Goal: Transaction & Acquisition: Purchase product/service

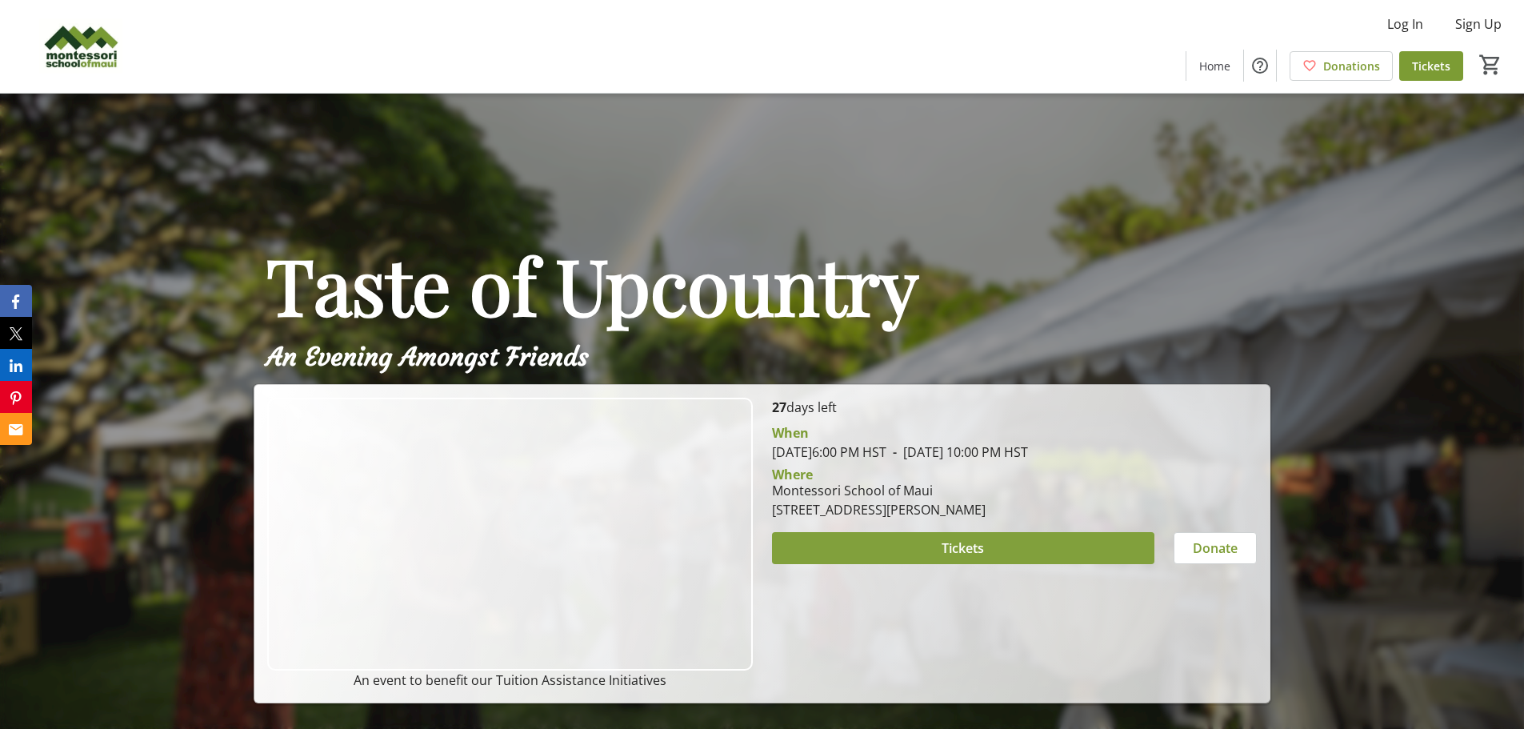
click at [933, 544] on span at bounding box center [963, 548] width 382 height 38
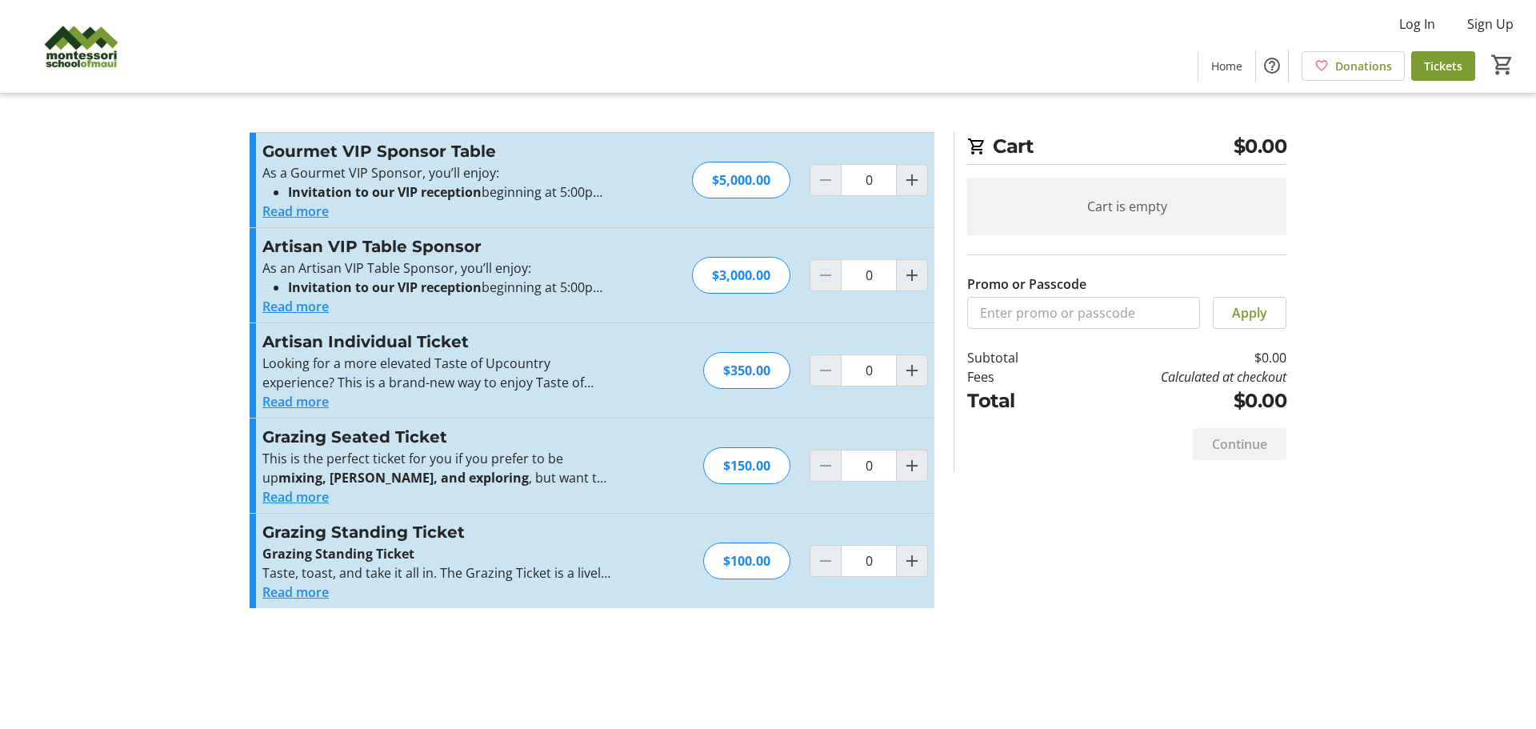
click at [271, 592] on button "Read more" at bounding box center [295, 591] width 66 height 19
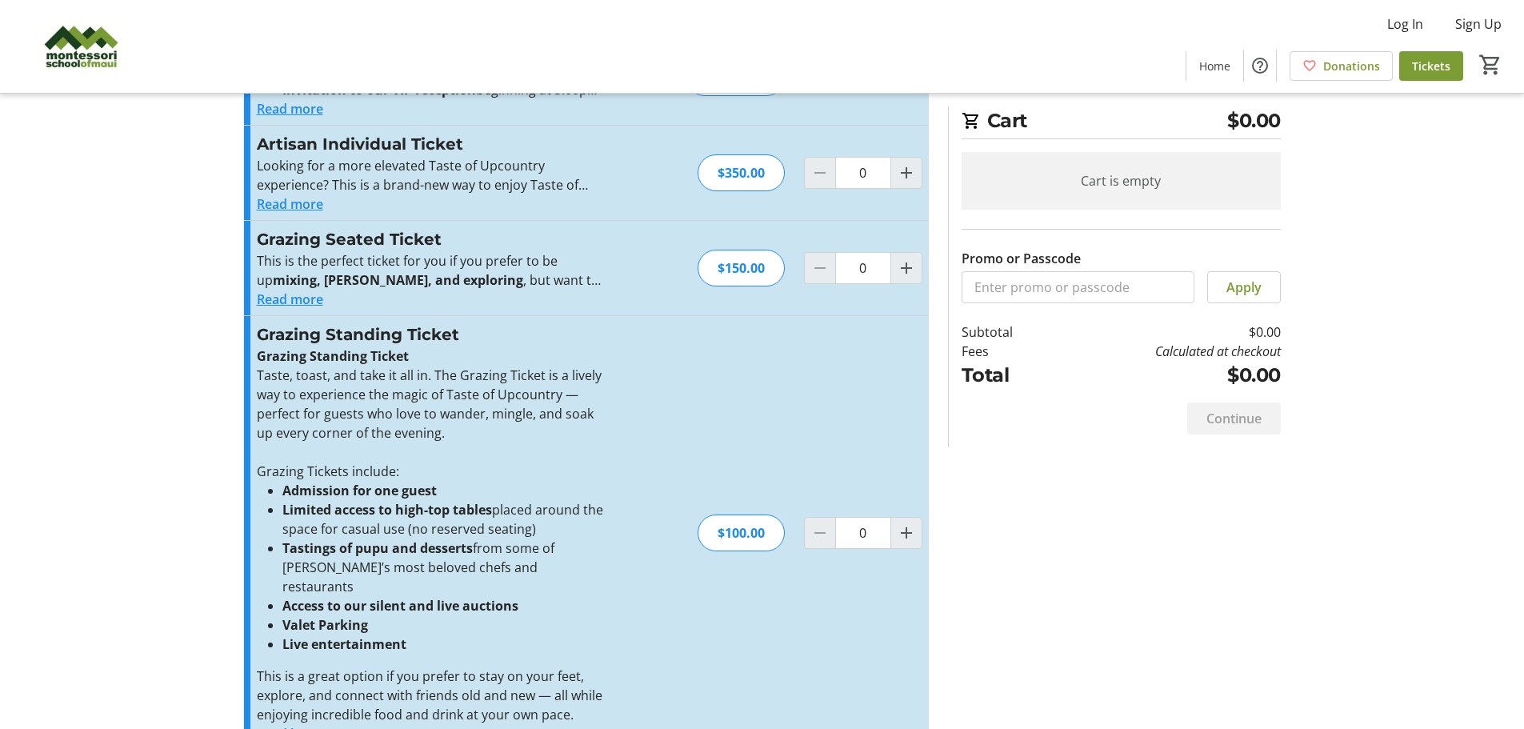
scroll to position [218, 0]
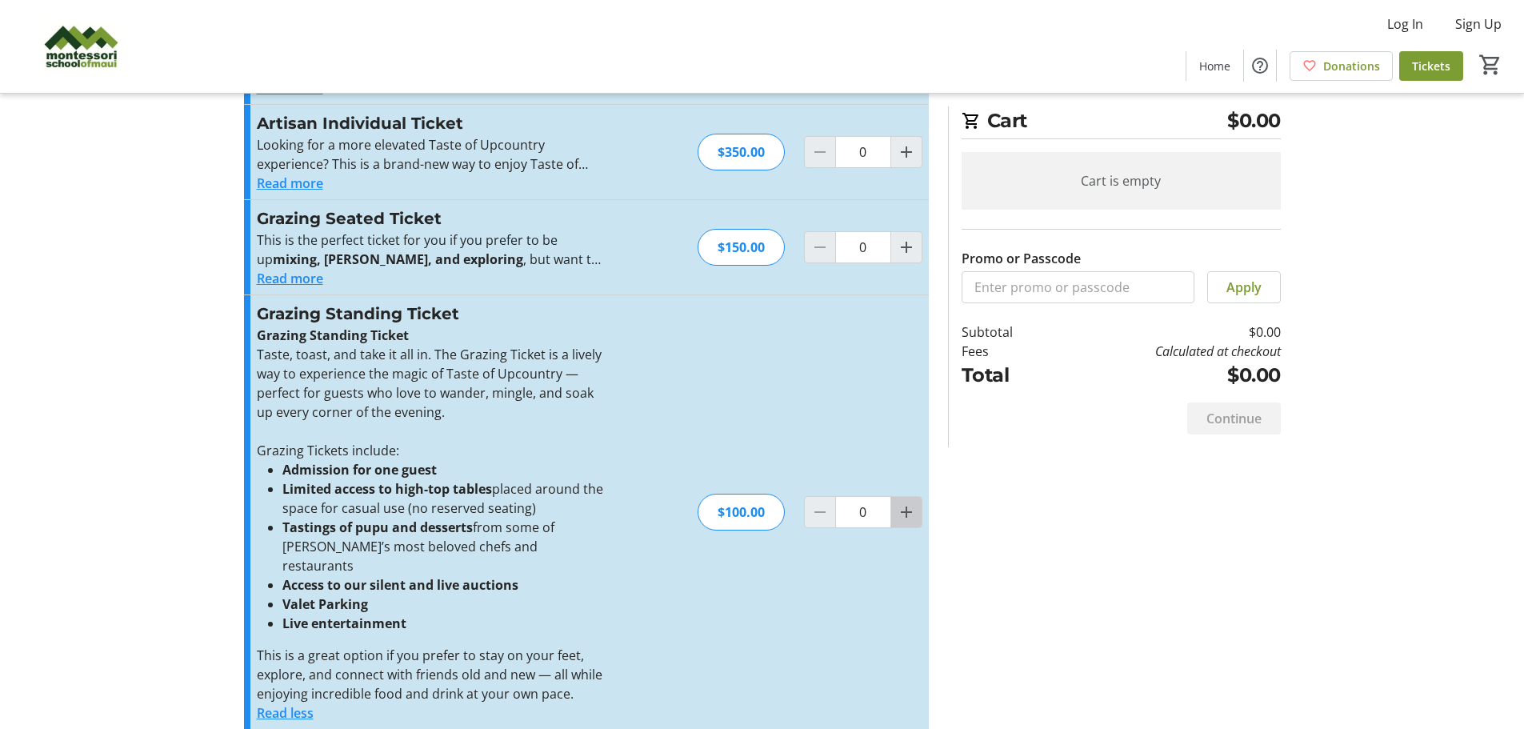
click at [904, 502] on mat-icon "Increment by one" at bounding box center [906, 511] width 19 height 19
click at [903, 502] on mat-icon "Increment by one" at bounding box center [906, 511] width 19 height 19
type input "2"
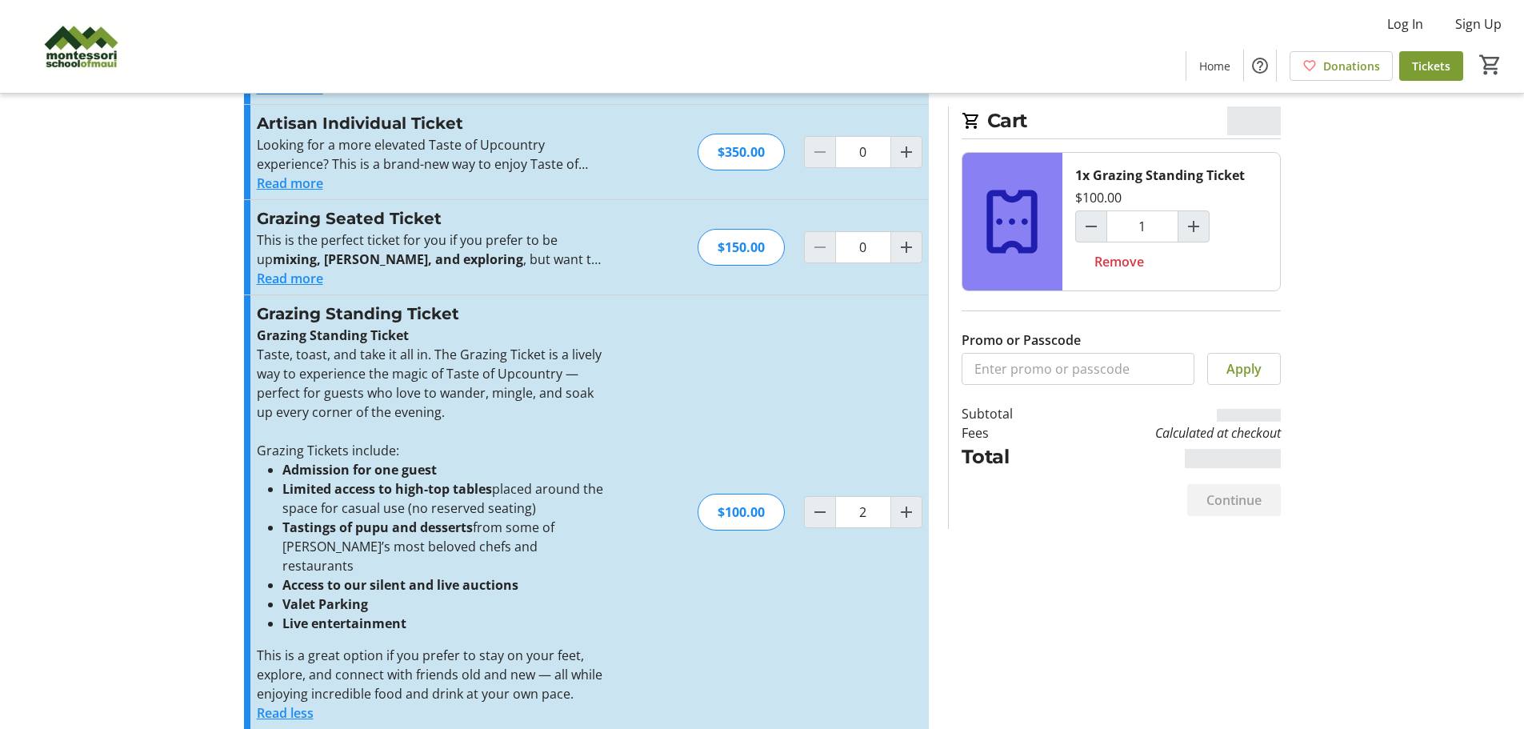
type input "2"
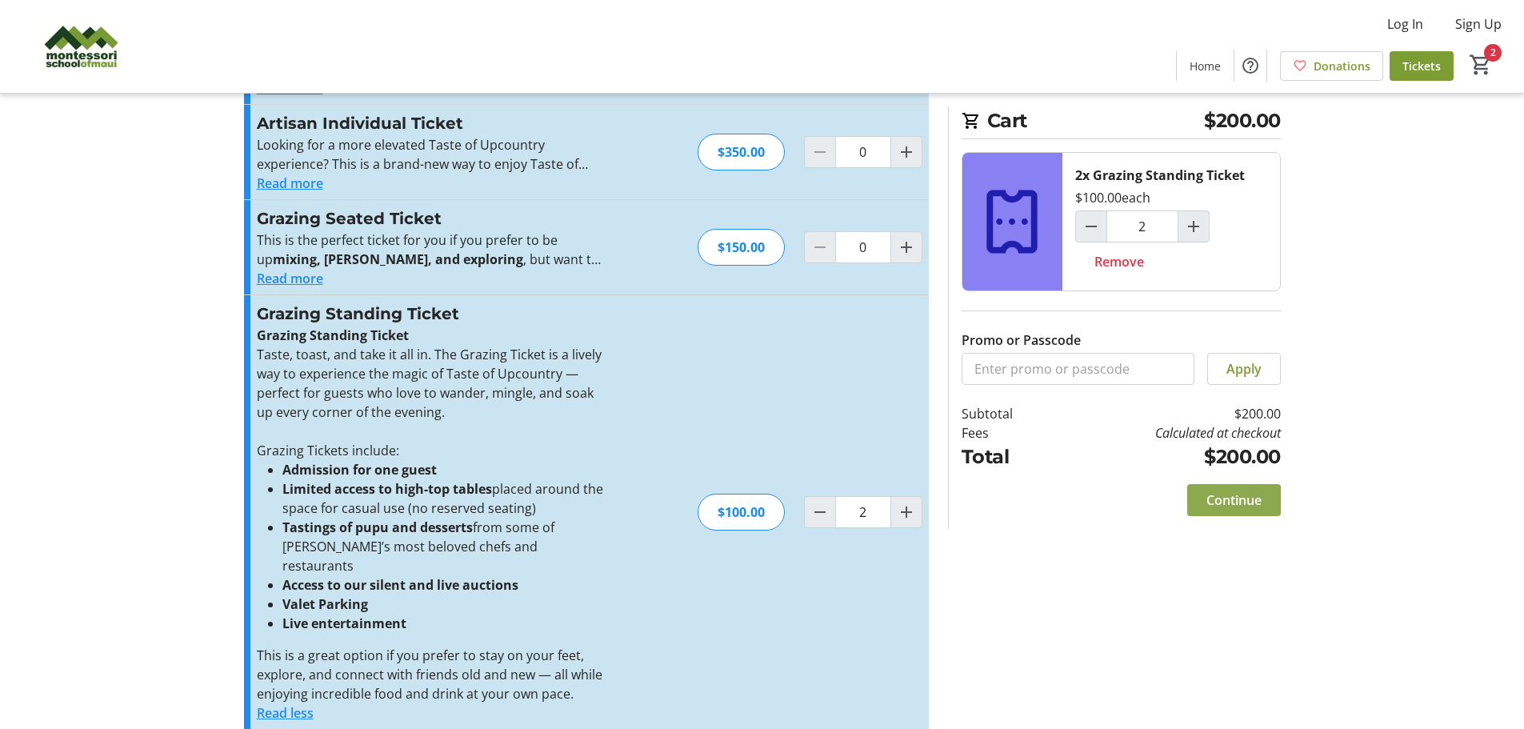
click at [1234, 505] on span "Continue" at bounding box center [1233, 499] width 55 height 19
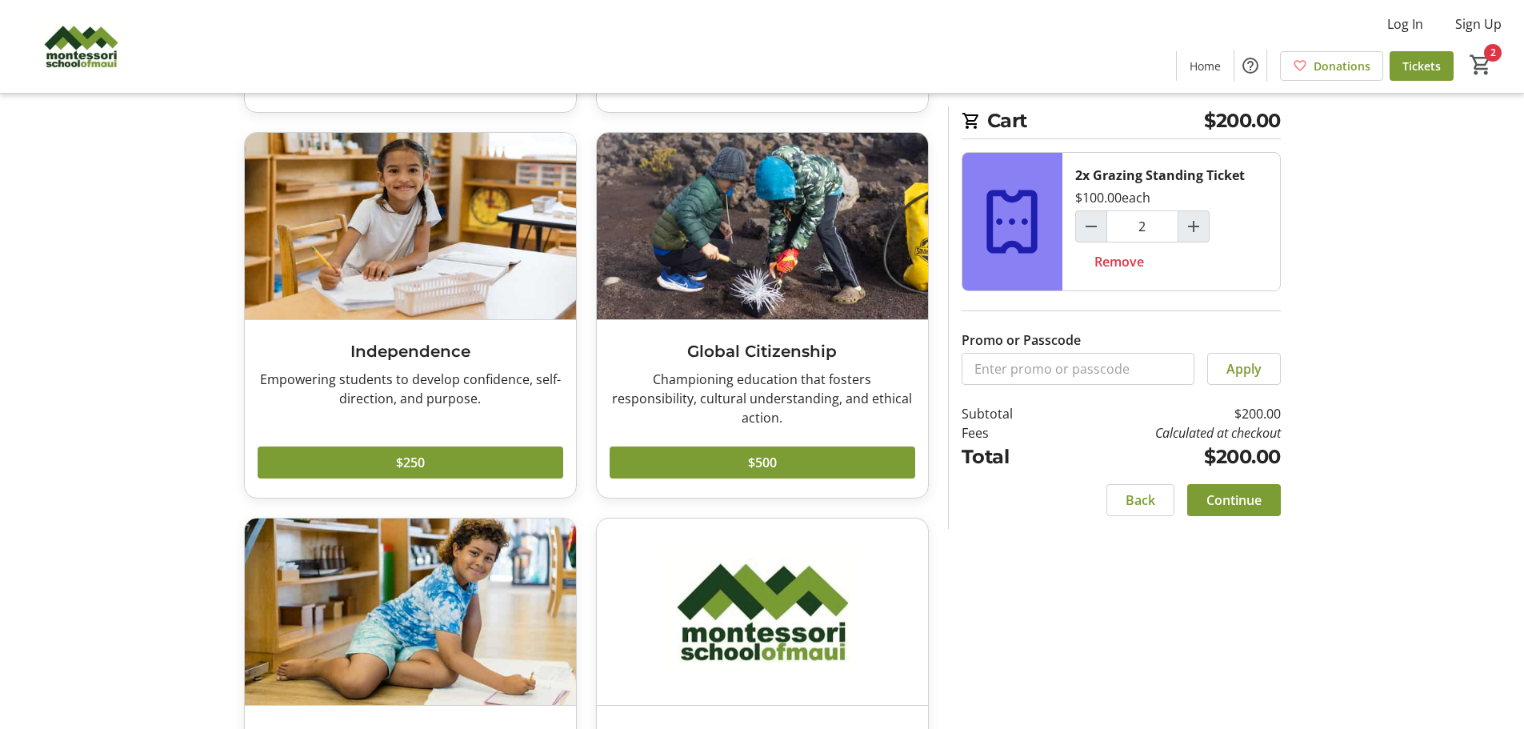
scroll to position [480, 0]
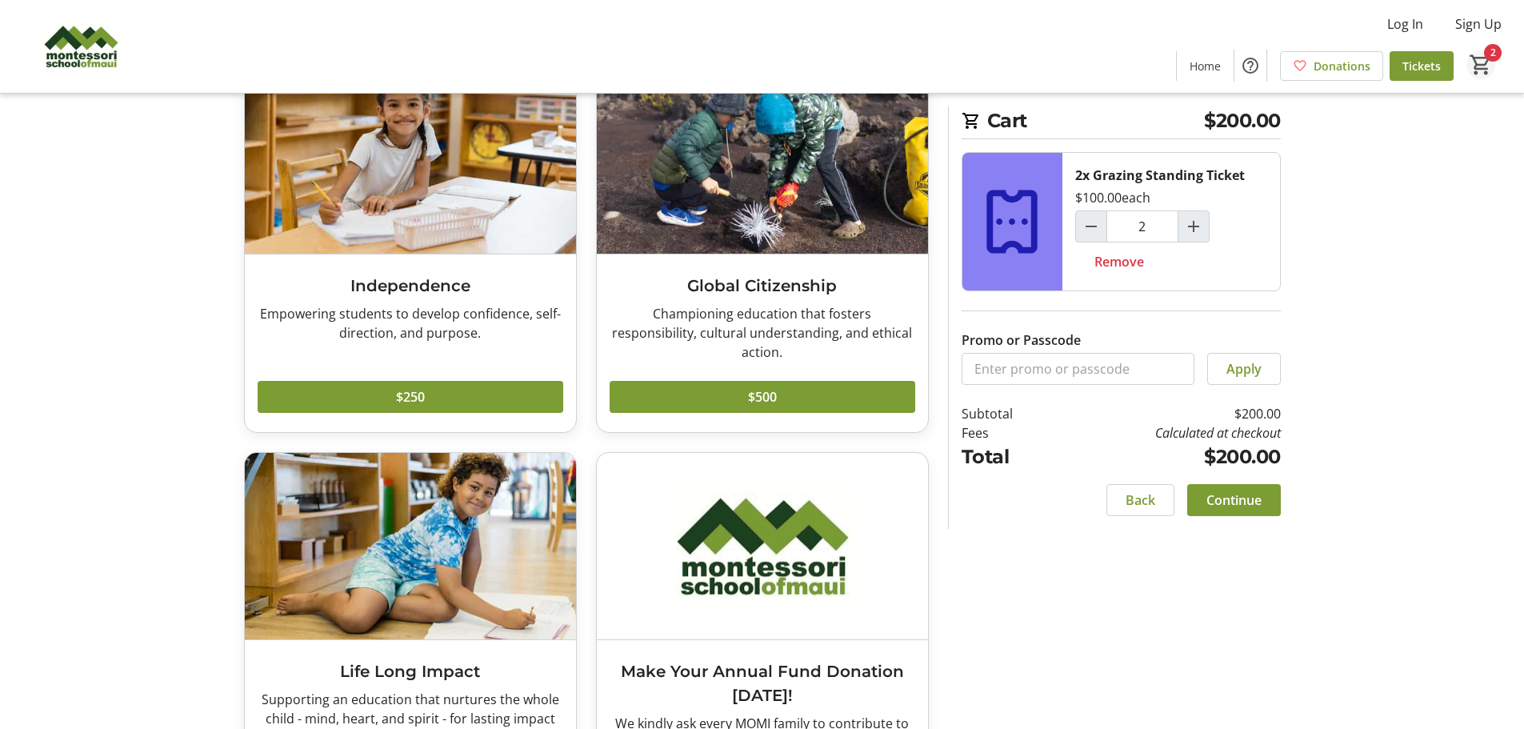
click at [1488, 69] on mat-icon "2" at bounding box center [1480, 65] width 24 height 24
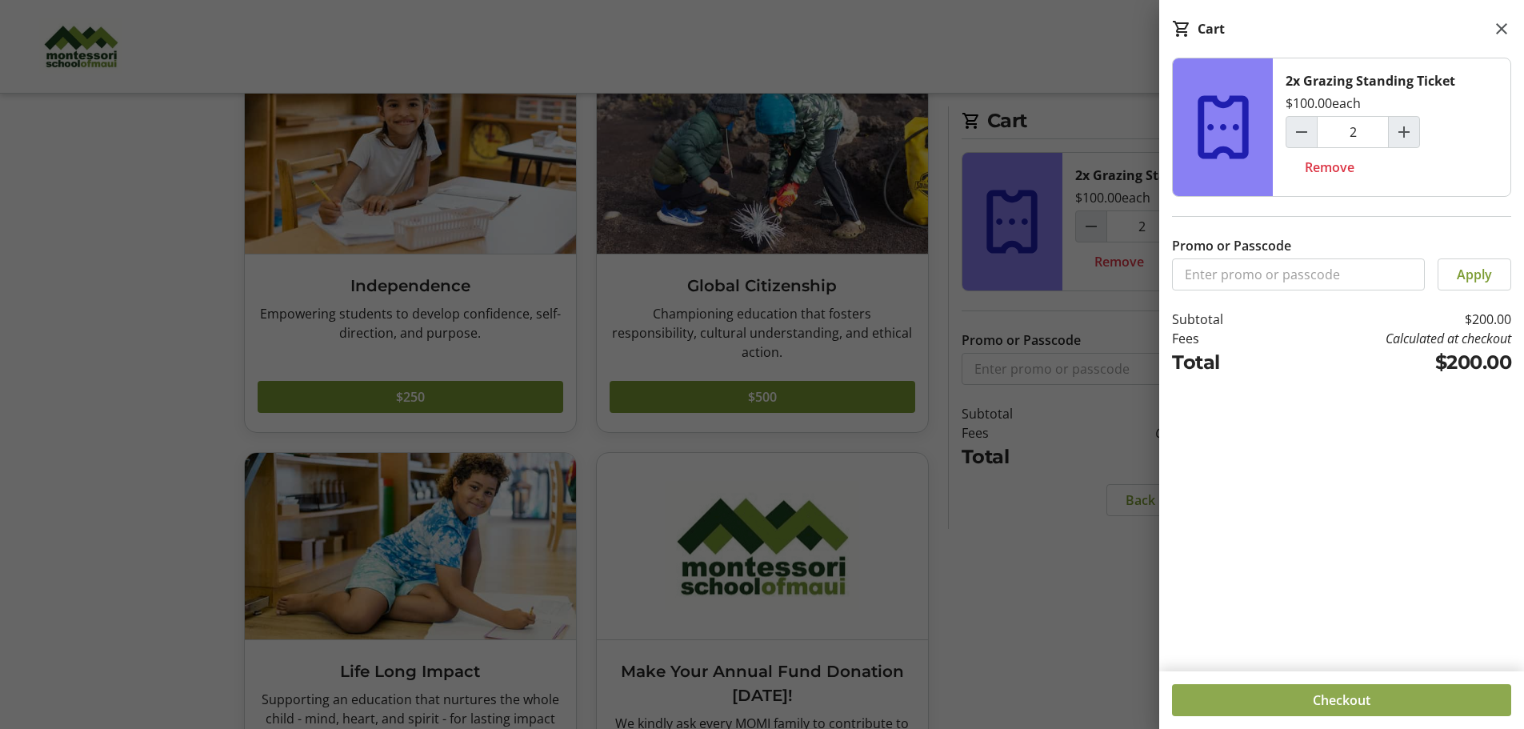
click at [1372, 701] on span at bounding box center [1341, 700] width 339 height 38
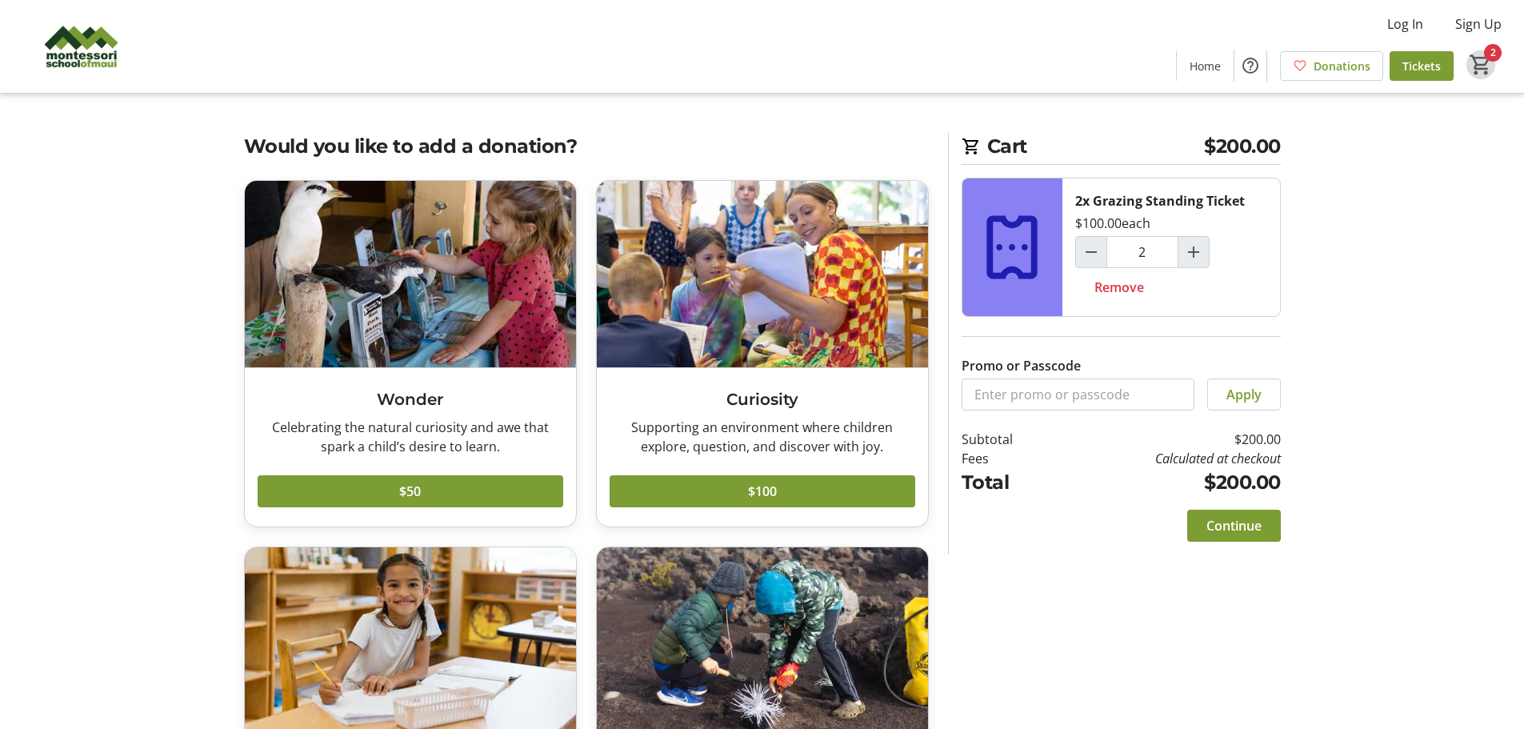
click at [1483, 62] on mat-icon "2" at bounding box center [1480, 65] width 24 height 24
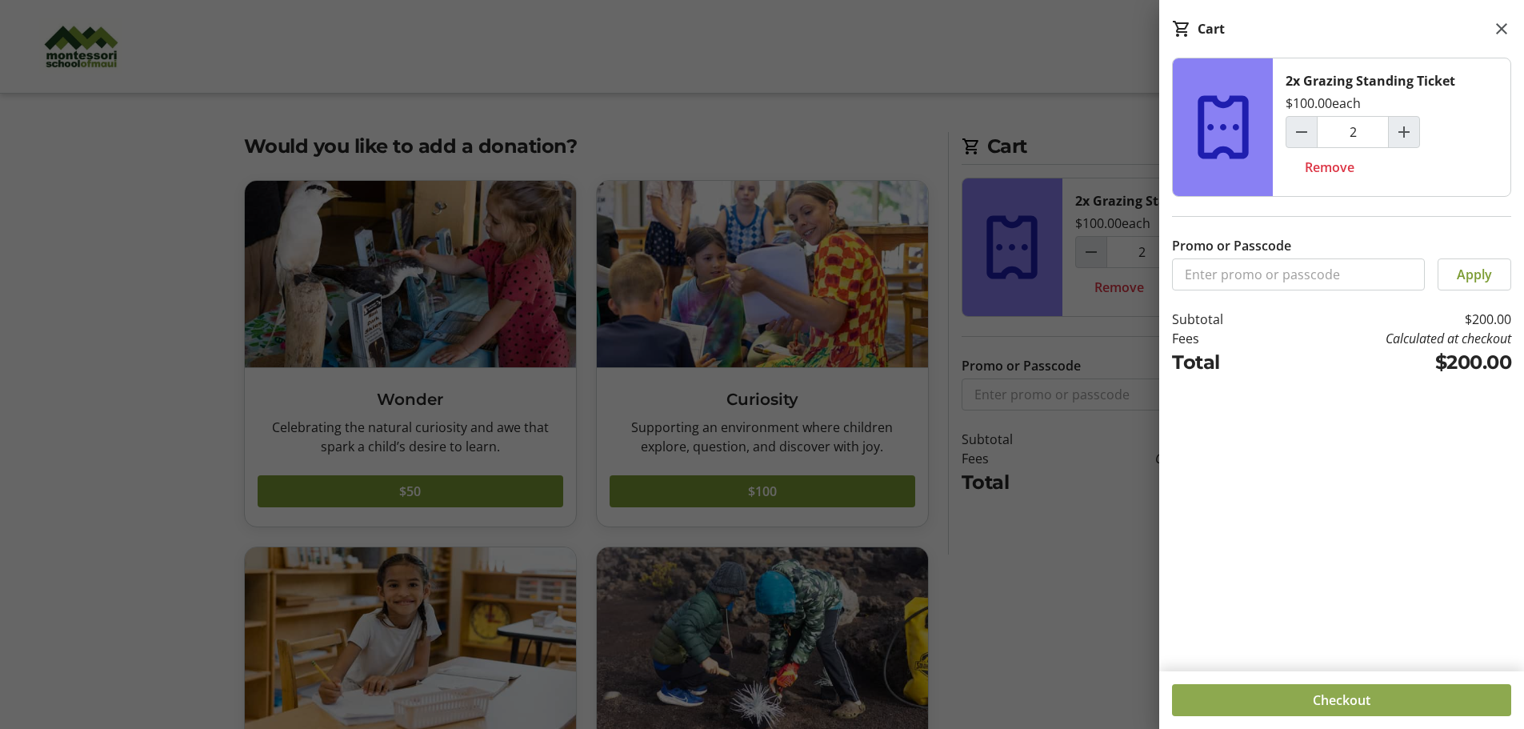
click at [1329, 707] on span "Checkout" at bounding box center [1341, 699] width 58 height 19
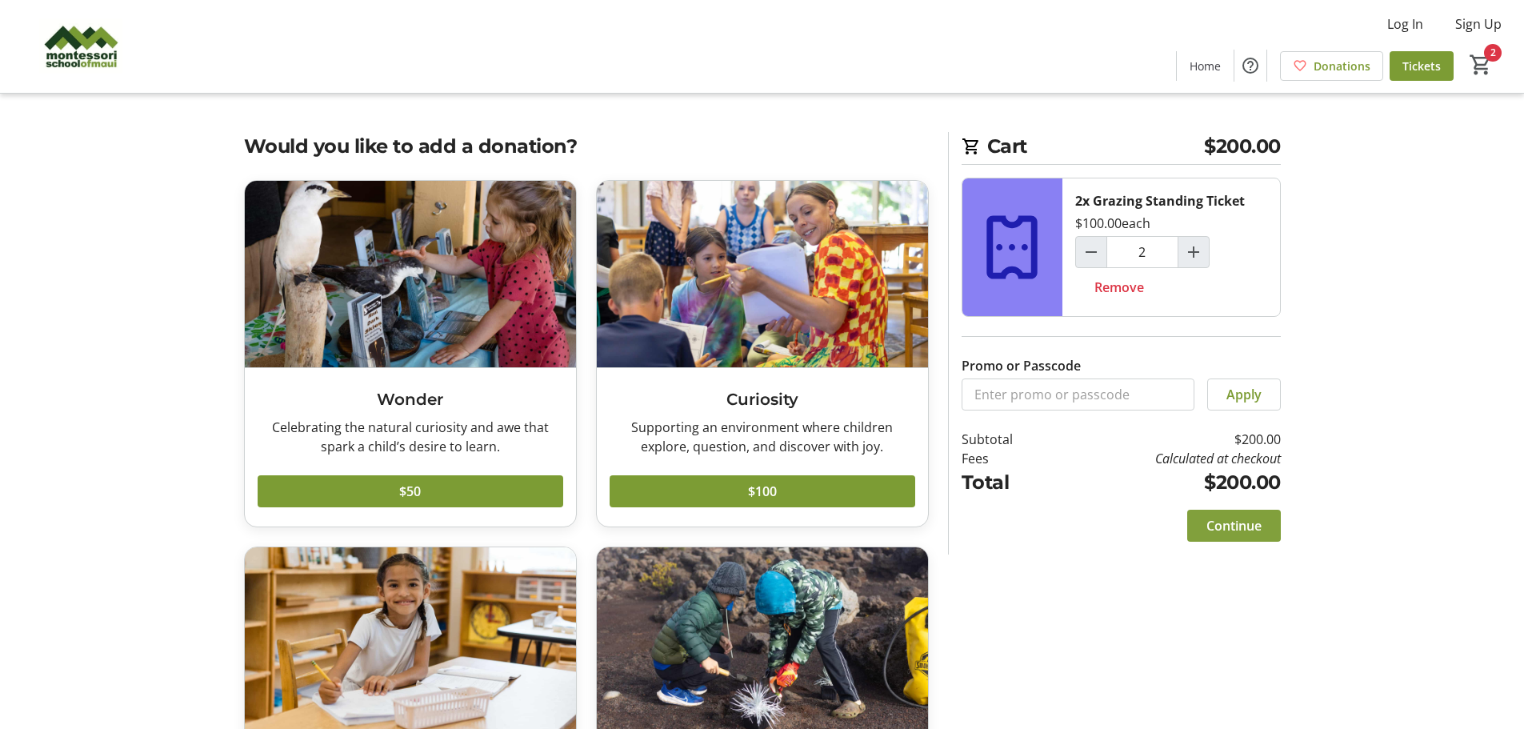
click at [1237, 525] on span "Continue" at bounding box center [1233, 525] width 55 height 19
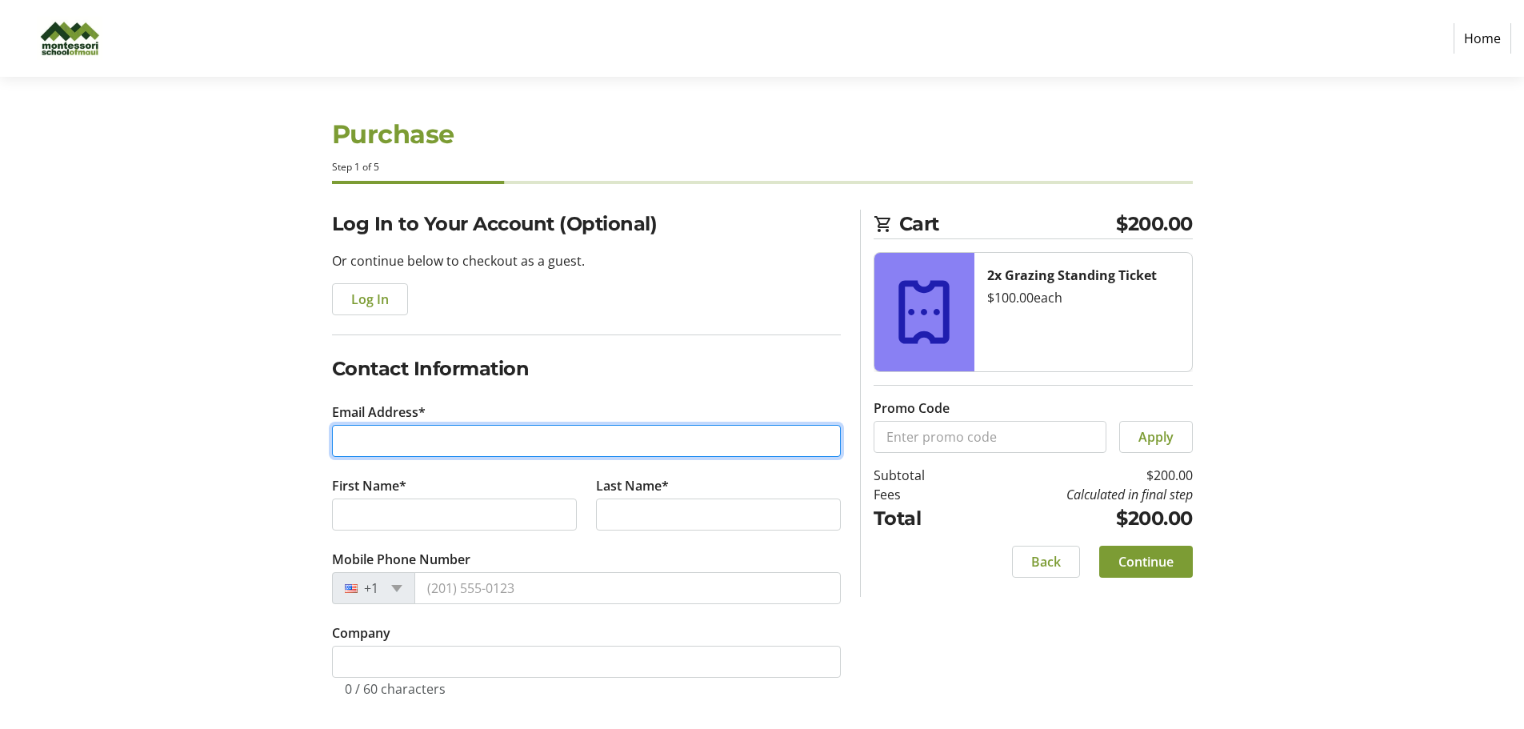
click at [451, 441] on input "Email Address*" at bounding box center [586, 441] width 509 height 32
type input "[EMAIL_ADDRESS][PERSON_NAME][DOMAIN_NAME]"
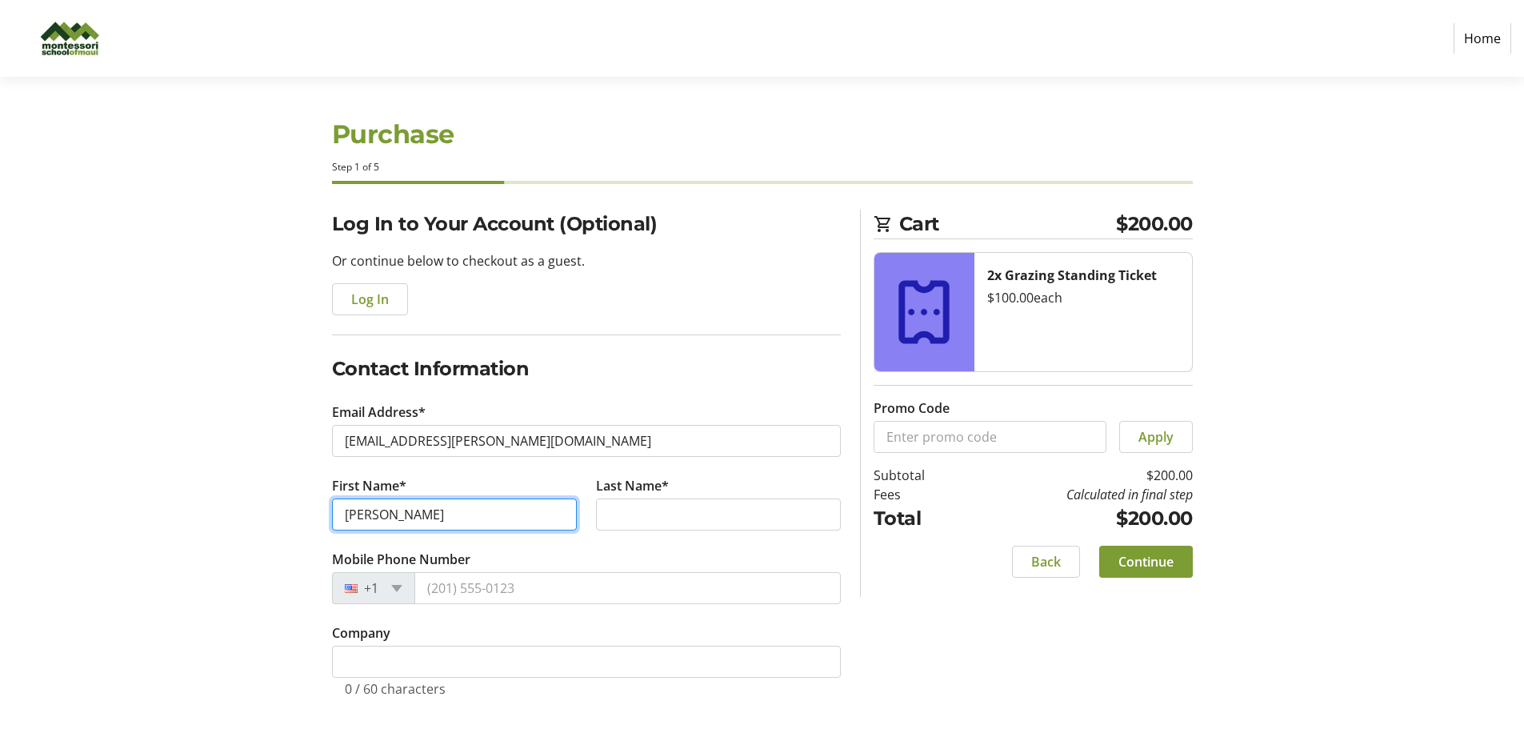
type input "[PERSON_NAME]"
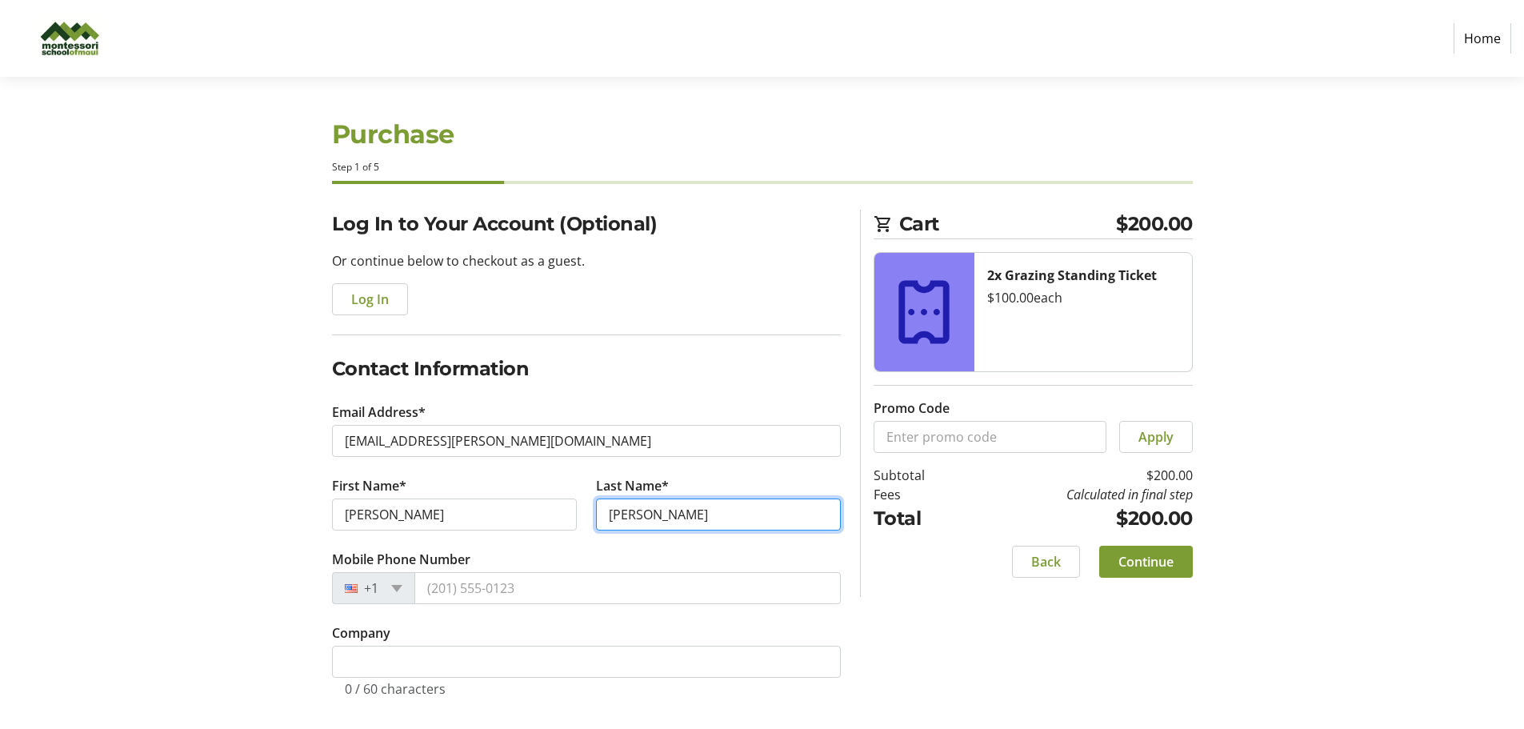
type input "[PERSON_NAME]"
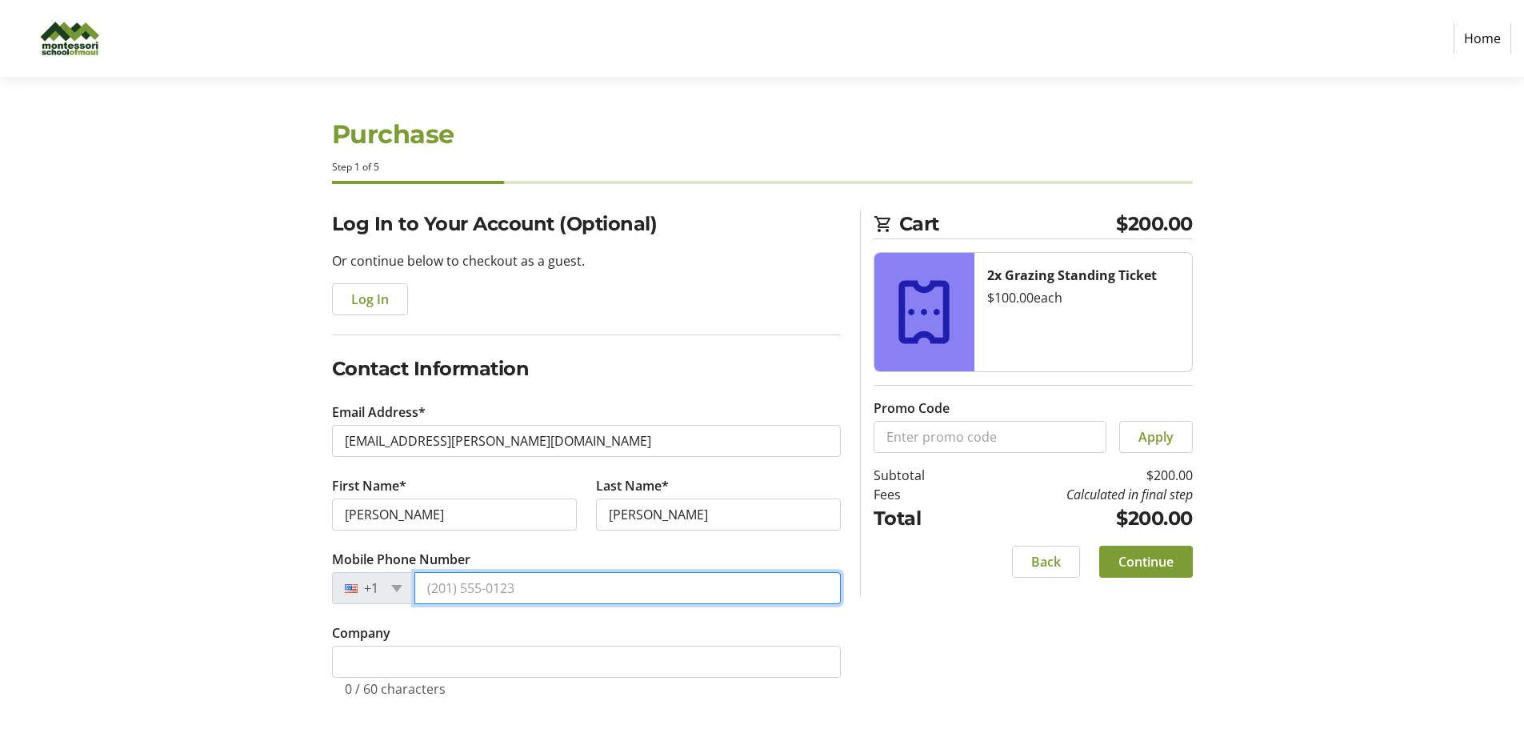
click at [497, 595] on input "Mobile Phone Number" at bounding box center [627, 588] width 426 height 32
type input "[PHONE_NUMBER]"
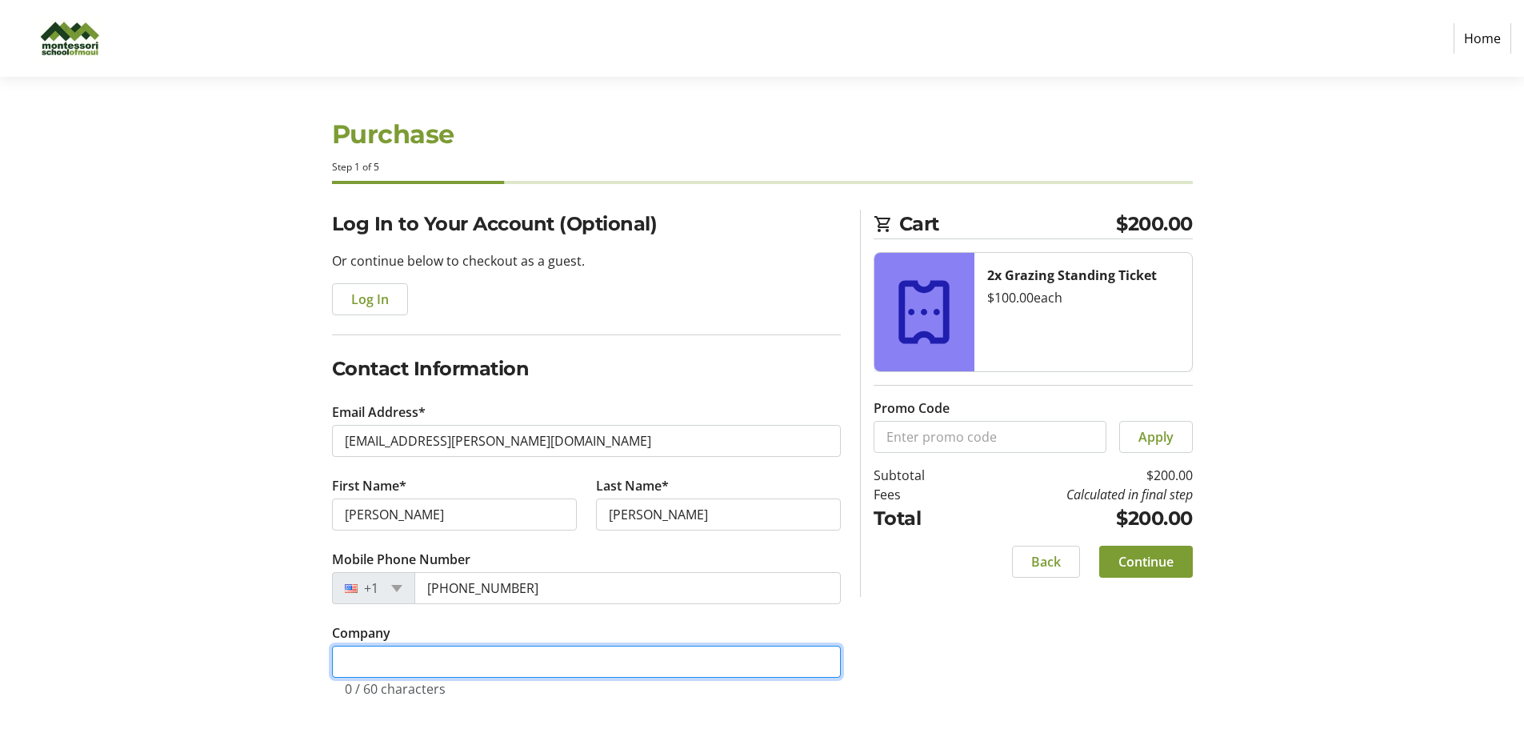
click at [496, 661] on input "Company" at bounding box center [586, 661] width 509 height 32
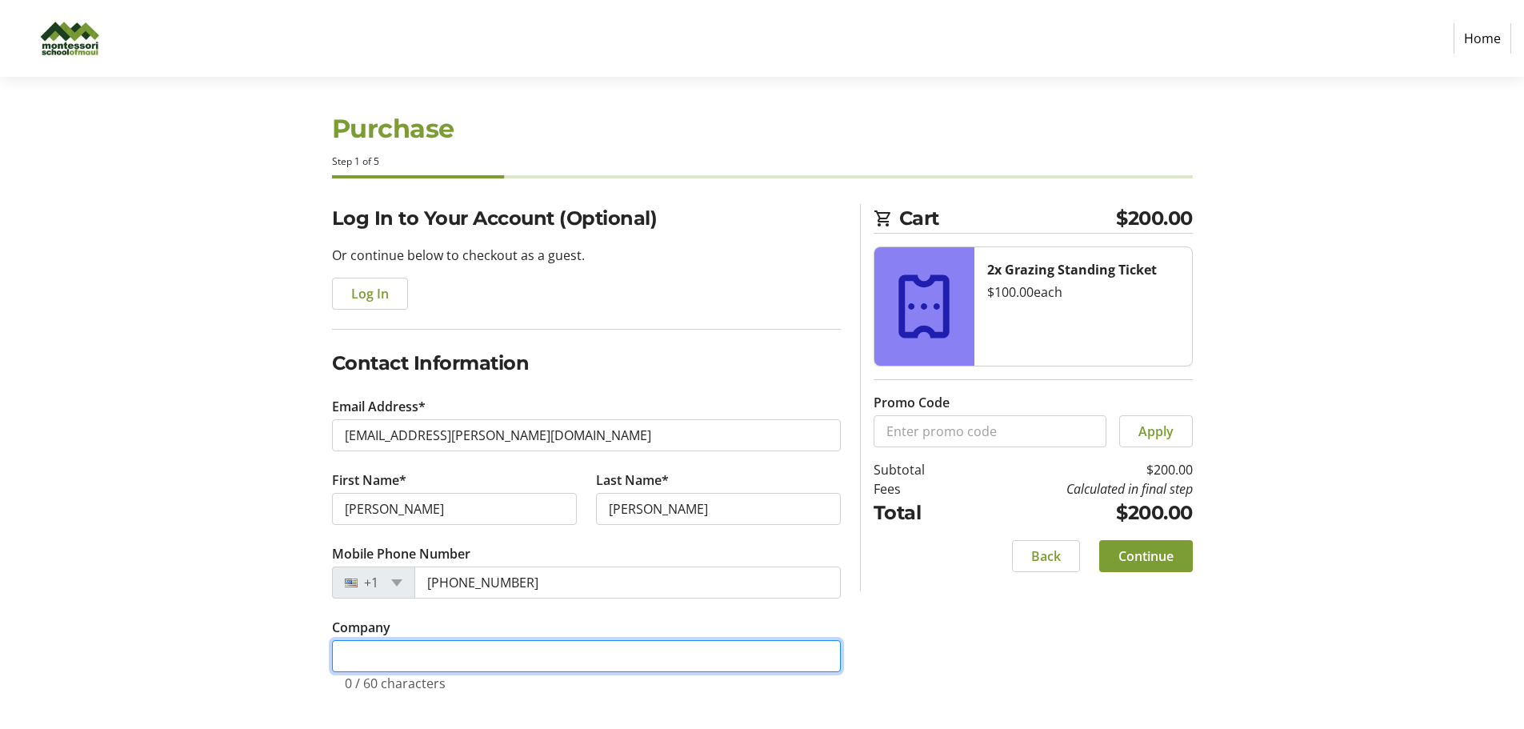
scroll to position [6, 0]
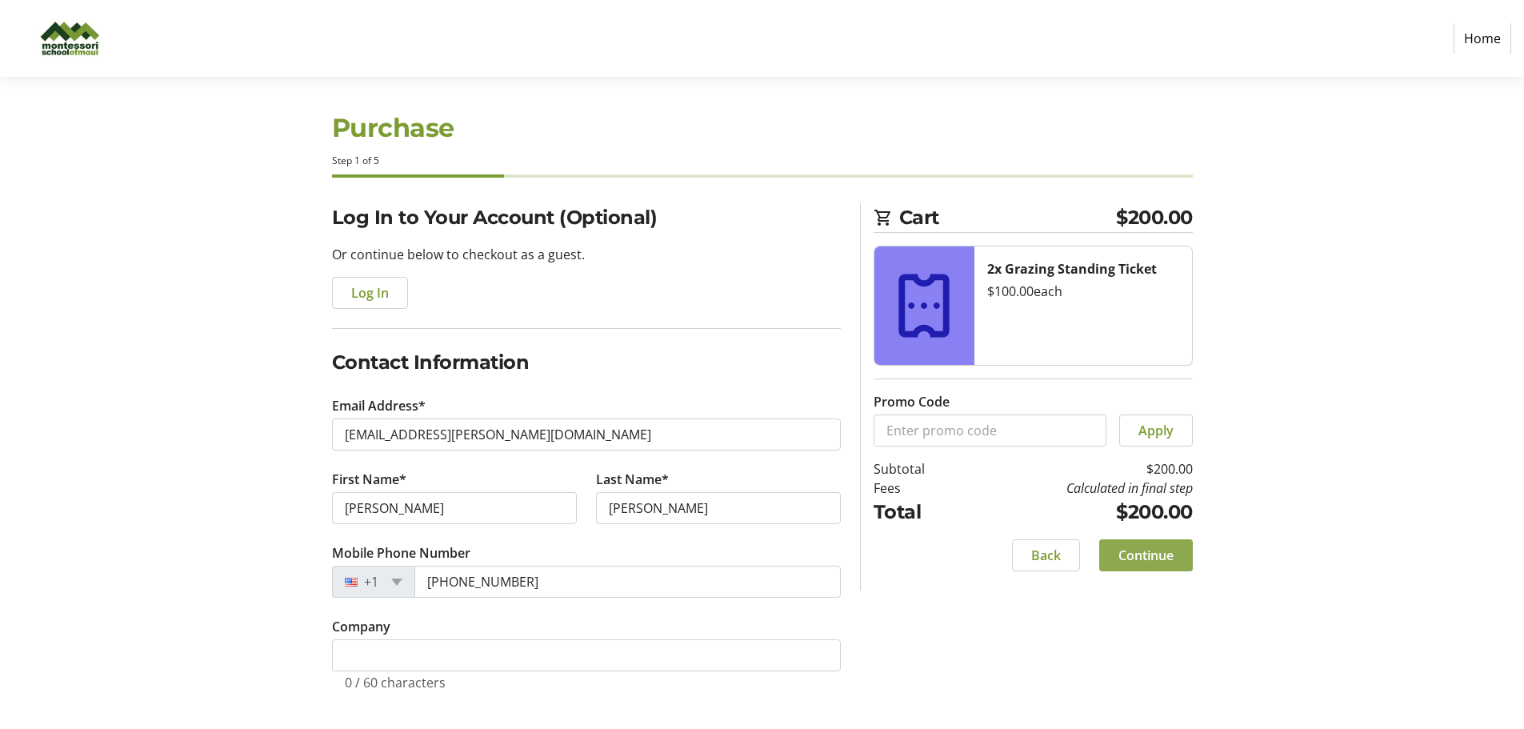
click at [1118, 555] on span "Continue" at bounding box center [1145, 554] width 55 height 19
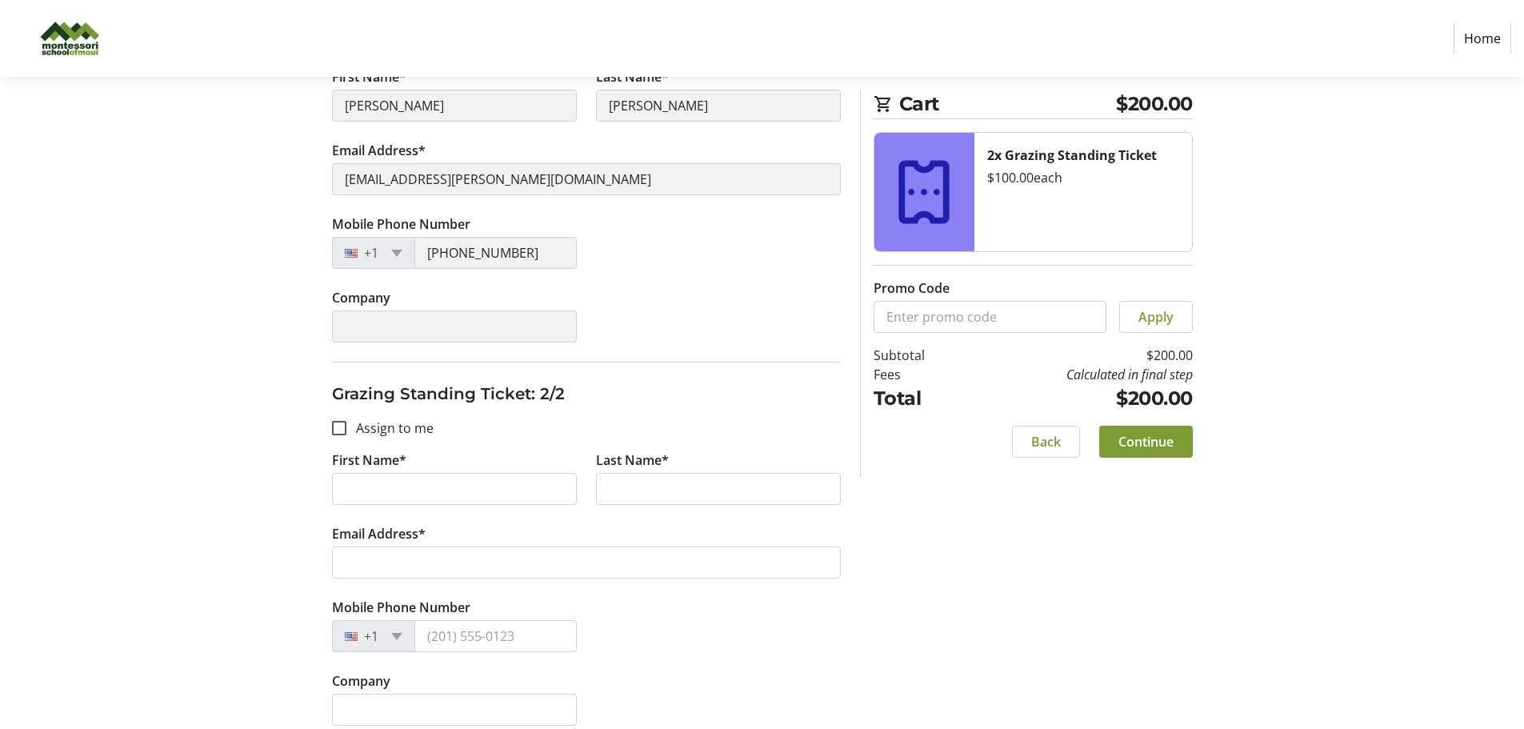
scroll to position [327, 0]
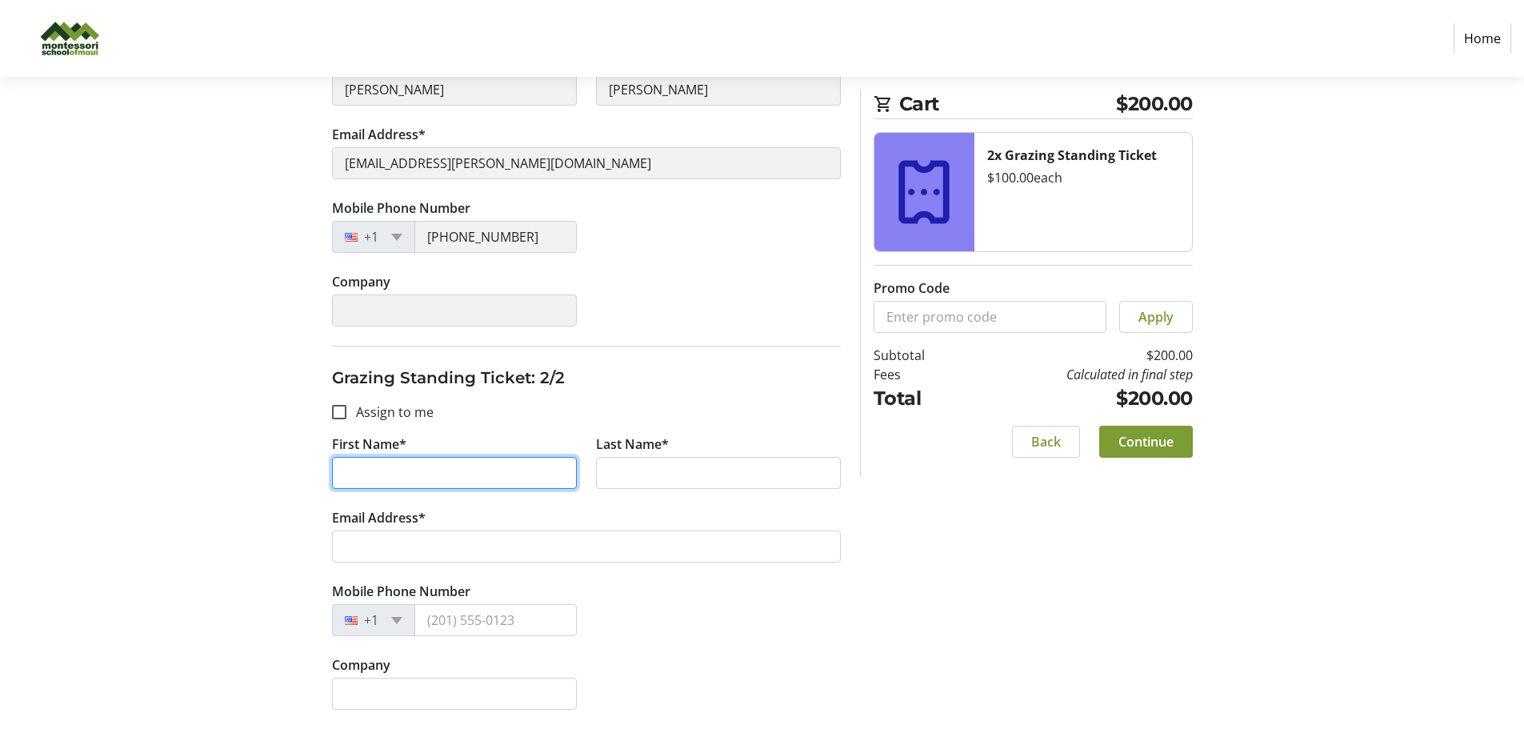
click at [439, 472] on input "First Name*" at bounding box center [454, 473] width 245 height 32
type input "j"
type input "[PERSON_NAME]"
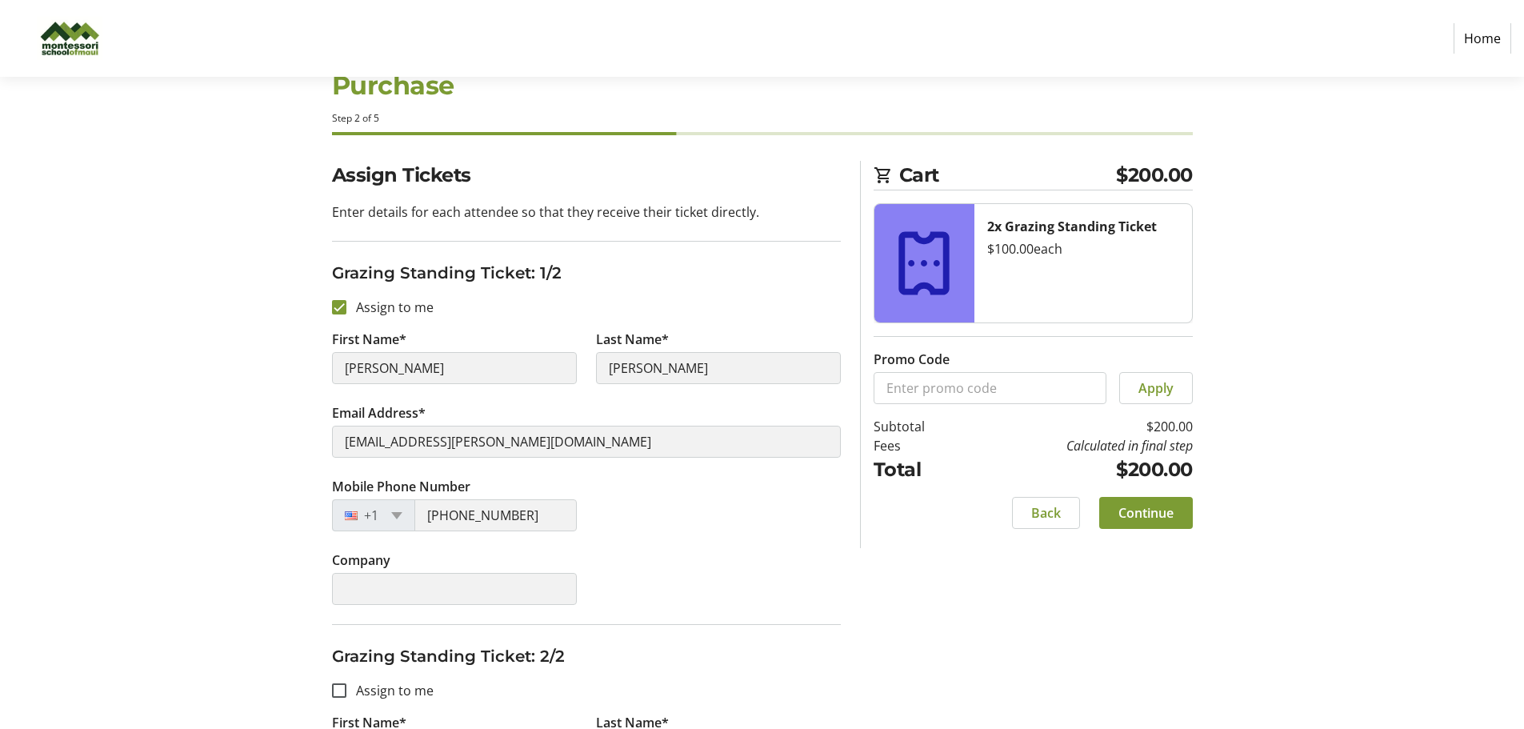
scroll to position [0, 0]
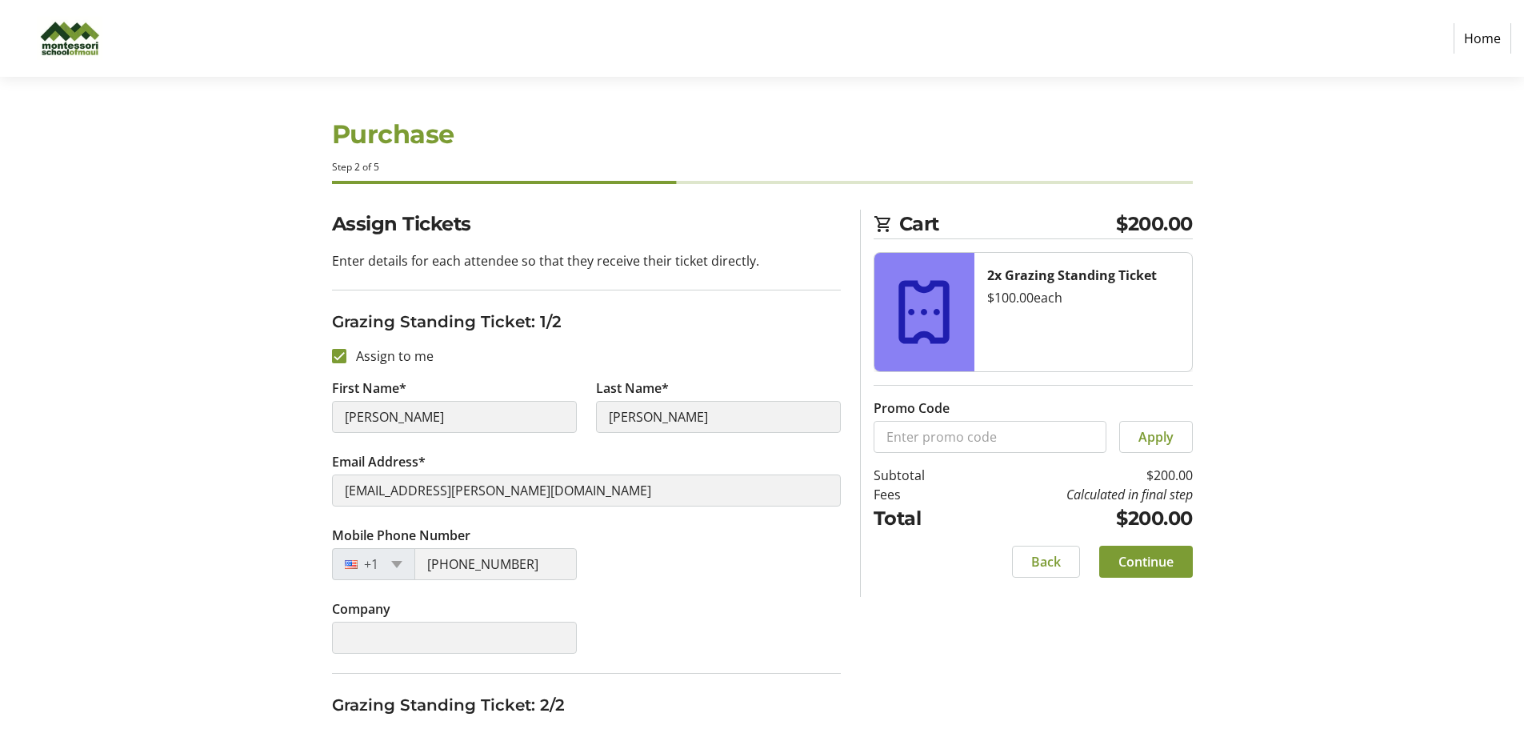
type input "[PERSON_NAME]"
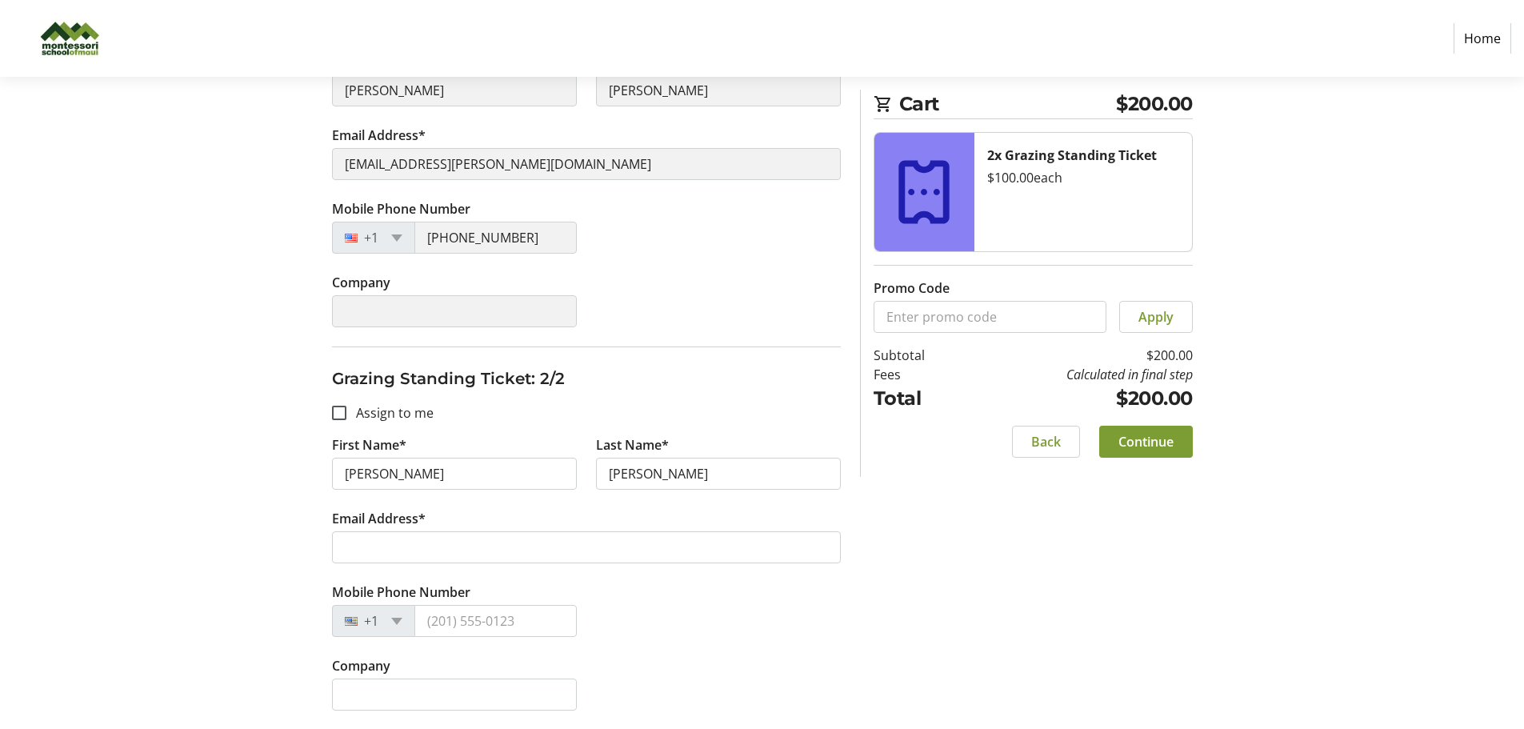
scroll to position [327, 0]
click at [342, 419] on div at bounding box center [339, 412] width 38 height 38
checkbox input "true"
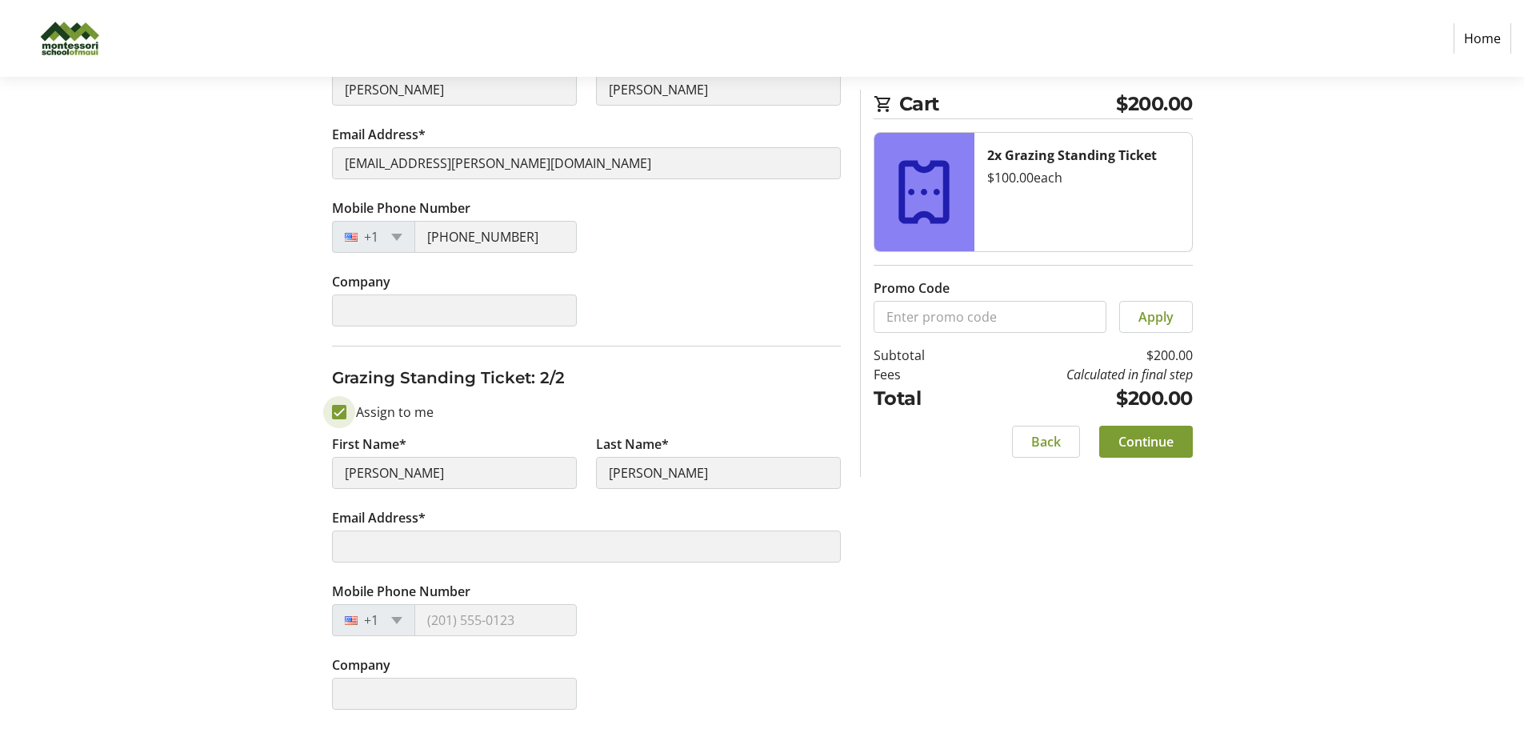
type input "[PERSON_NAME]"
type input "[EMAIL_ADDRESS][PERSON_NAME][DOMAIN_NAME]"
type input "[PHONE_NUMBER]"
click at [1168, 434] on span "Continue" at bounding box center [1145, 441] width 55 height 19
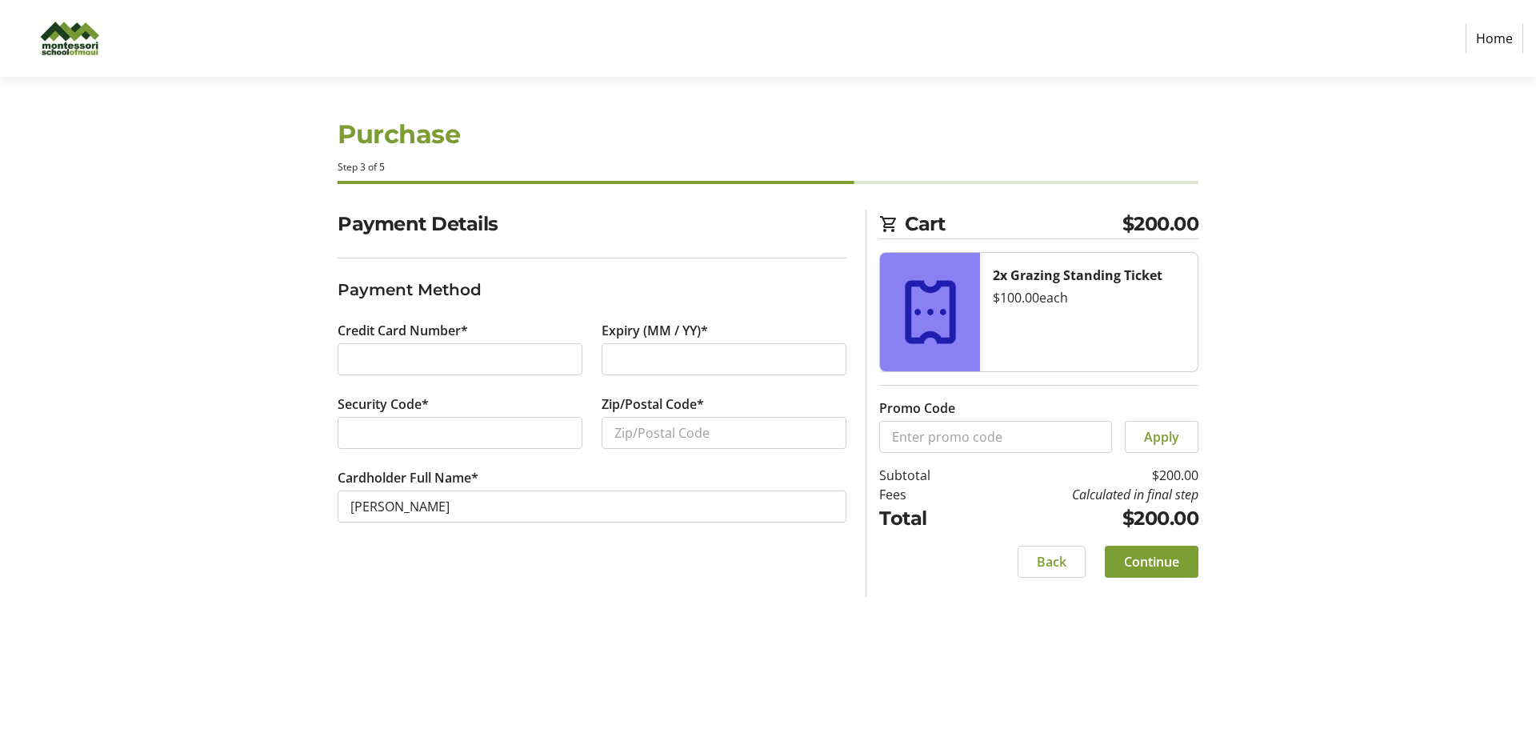
click at [365, 371] on div at bounding box center [460, 359] width 245 height 32
click at [627, 430] on input "Zip/Postal Code*" at bounding box center [723, 433] width 245 height 32
type input "96768"
click at [1165, 561] on span "Continue" at bounding box center [1151, 561] width 55 height 19
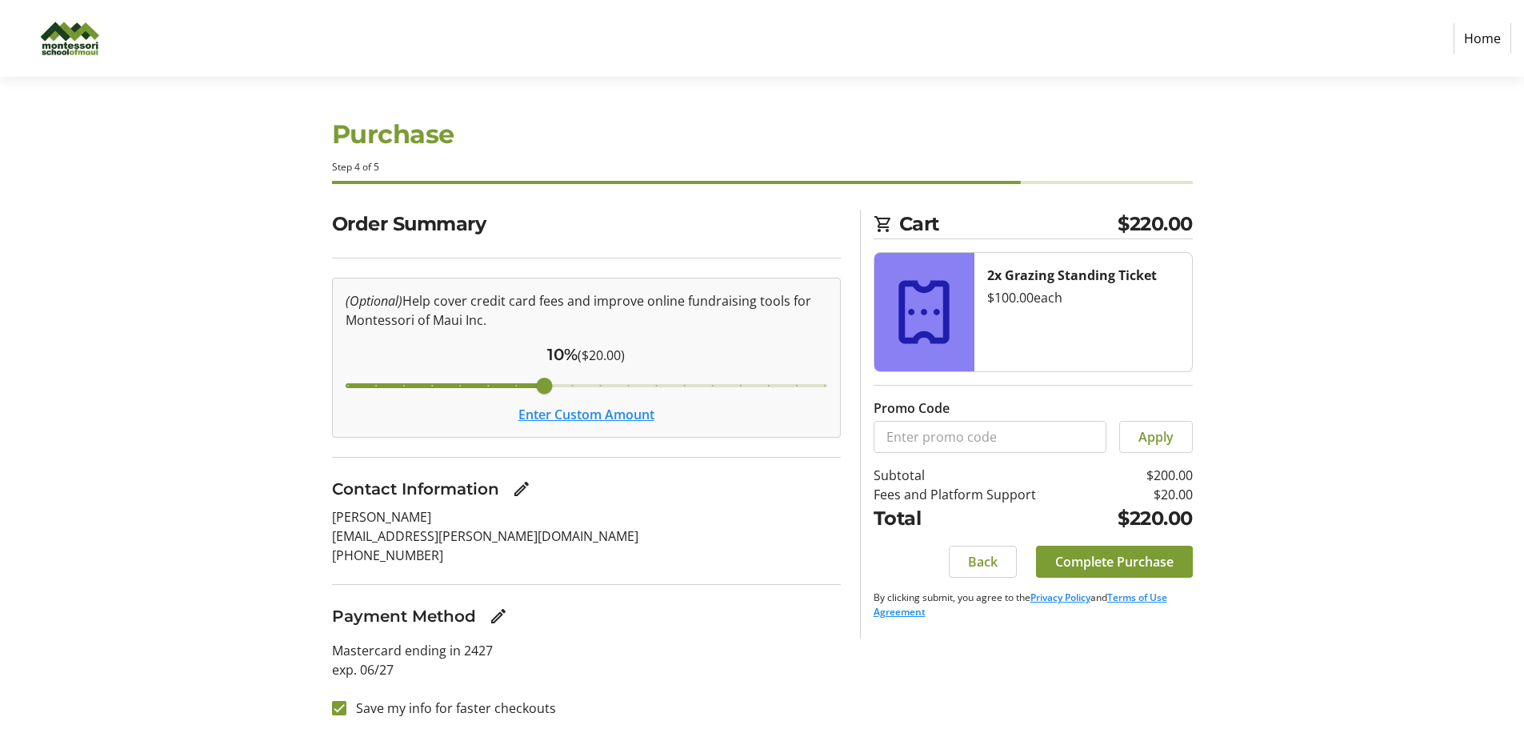
scroll to position [8, 0]
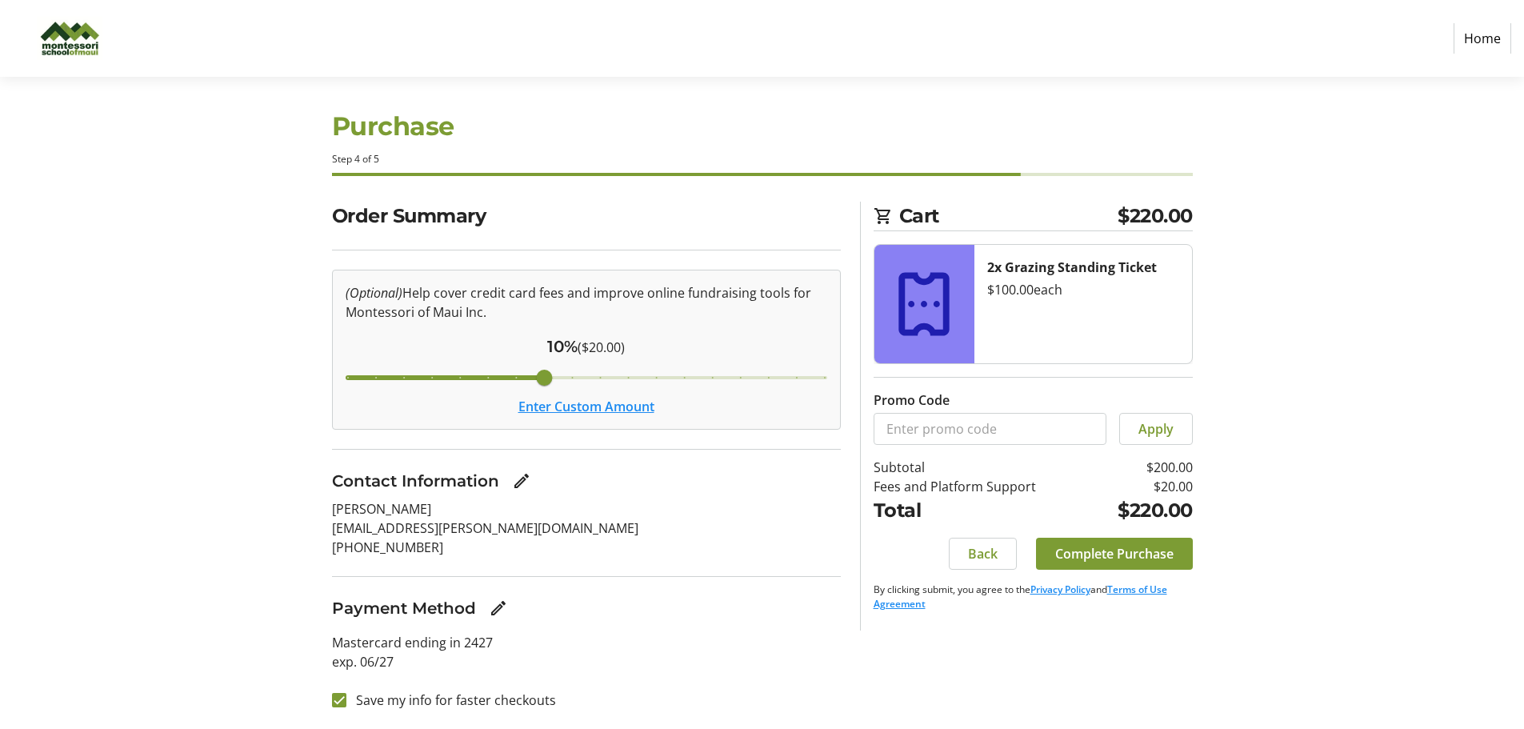
click at [581, 405] on button "Enter Custom Amount" at bounding box center [586, 406] width 136 height 19
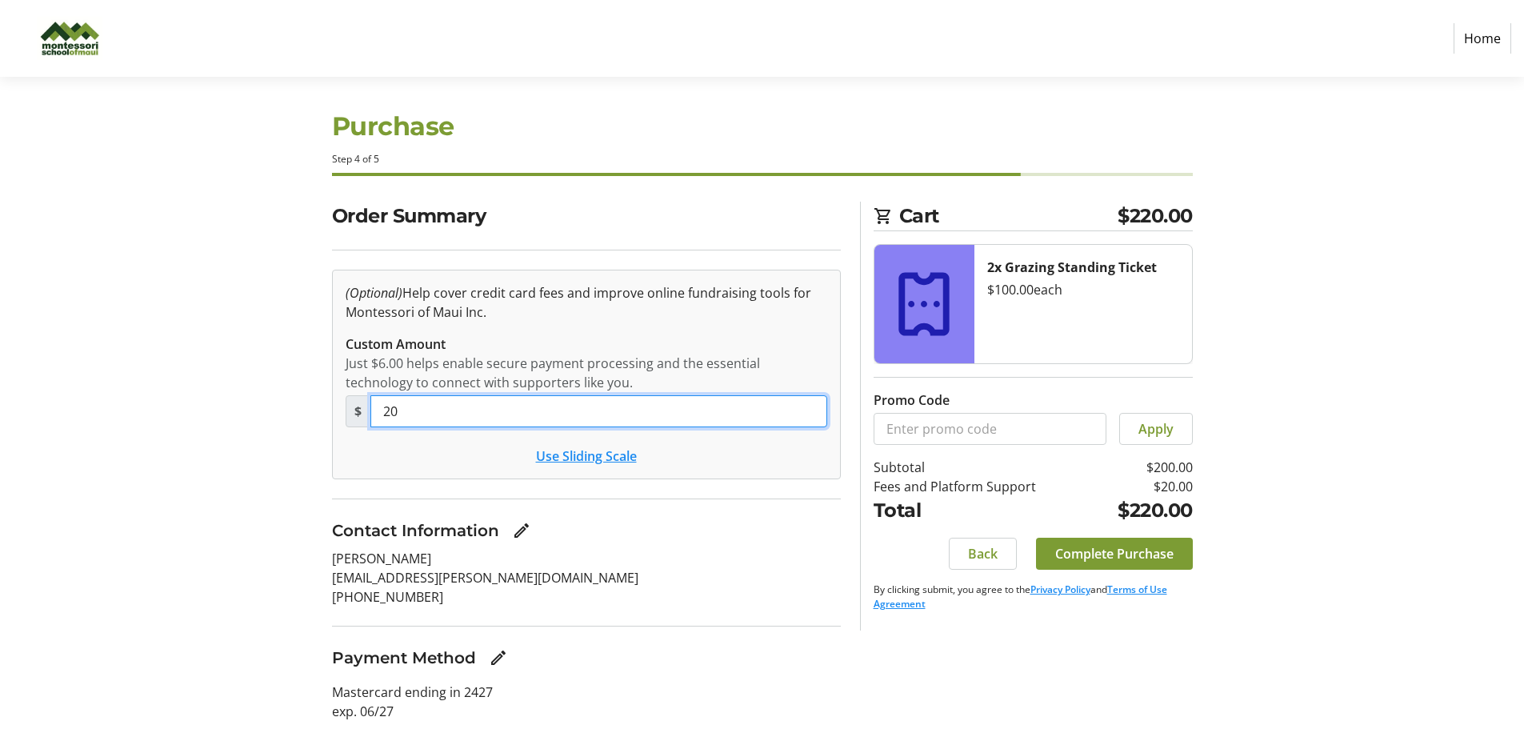
click at [581, 405] on input "20" at bounding box center [598, 411] width 457 height 32
type input "2"
type input "0"
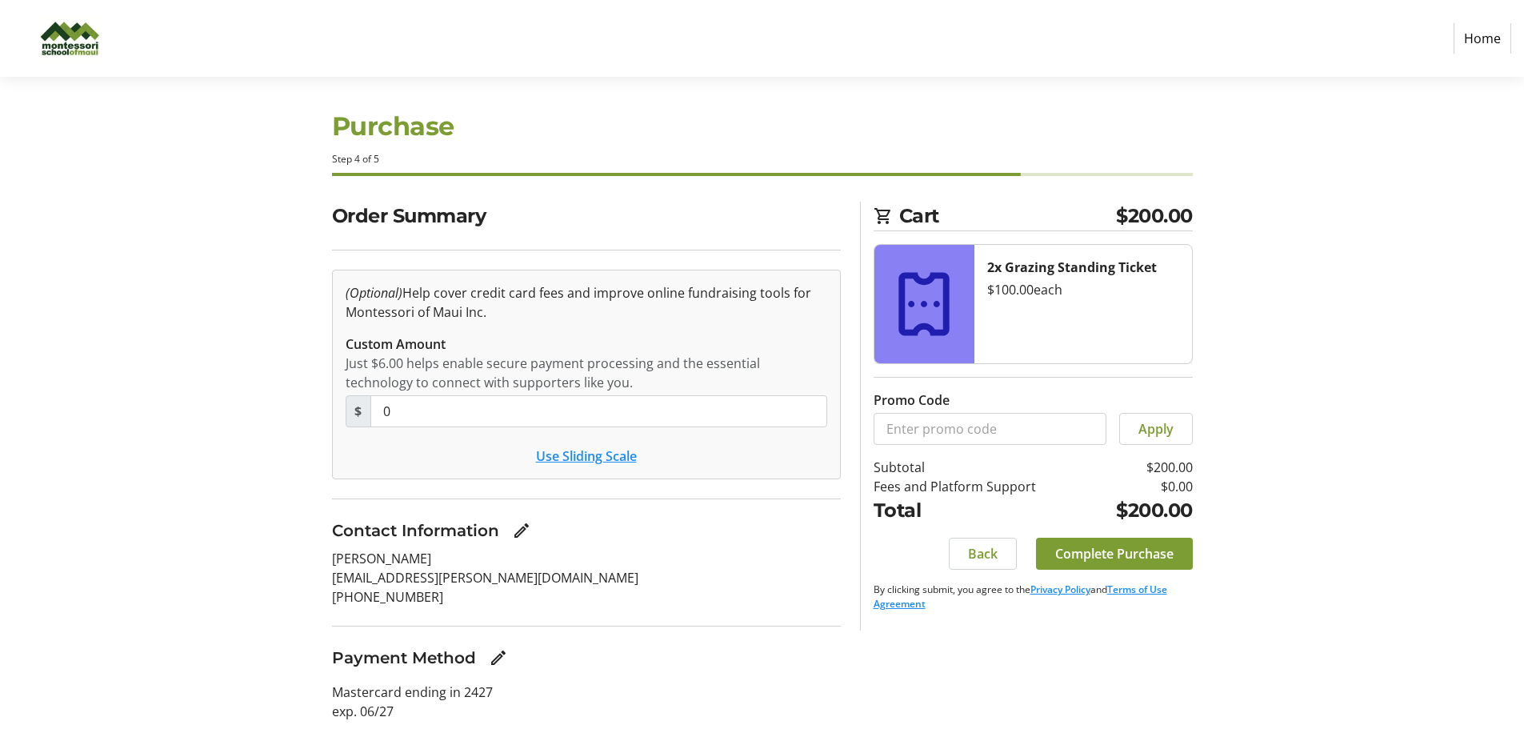
drag, startPoint x: 1238, startPoint y: 690, endPoint x: 1229, endPoint y: 677, distance: 16.6
click at [1232, 679] on div "Order Summary (Optional) Help cover credit card fees and improve online fundrai…" at bounding box center [762, 490] width 1056 height 577
click at [1139, 557] on span "Complete Purchase" at bounding box center [1114, 553] width 118 height 19
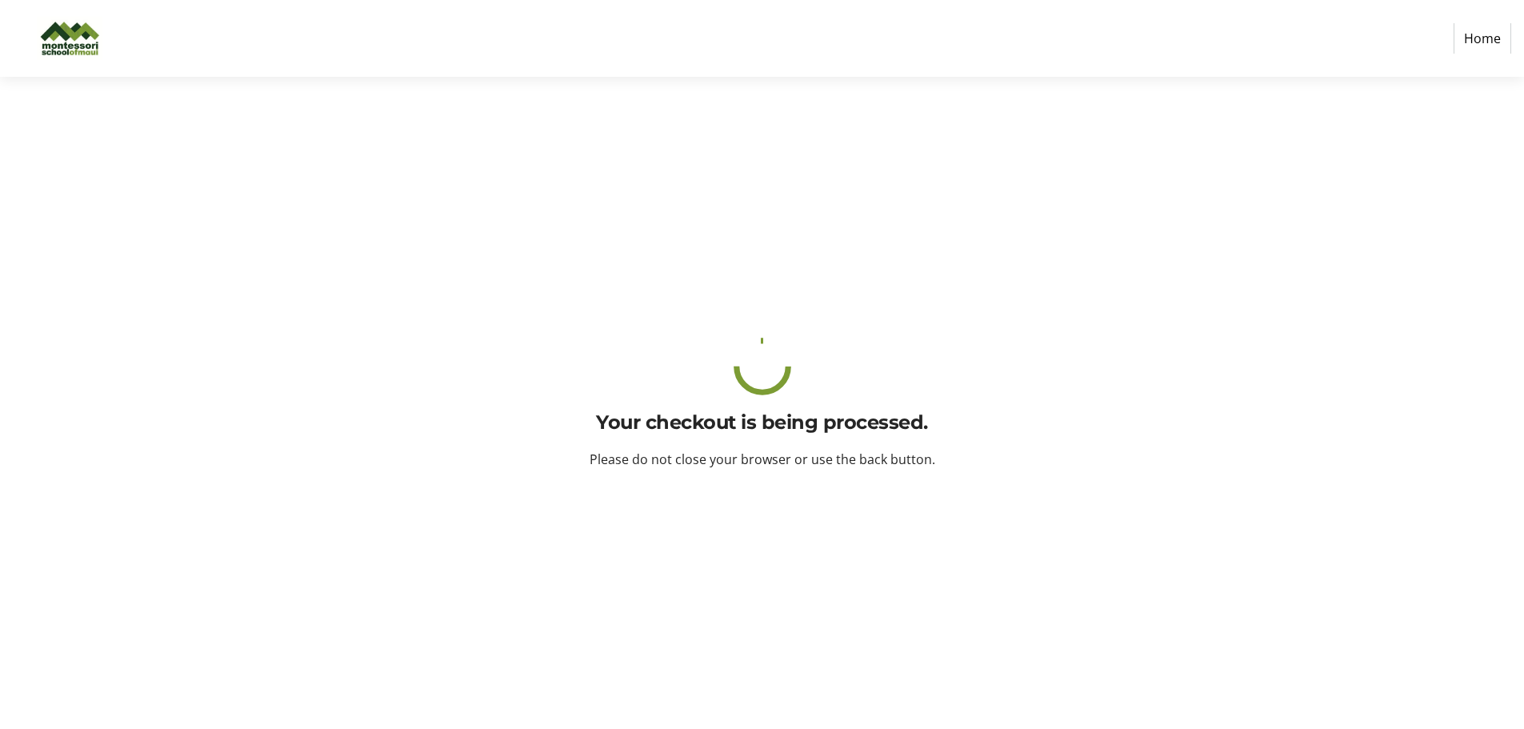
scroll to position [0, 0]
